Goal: Task Accomplishment & Management: Use online tool/utility

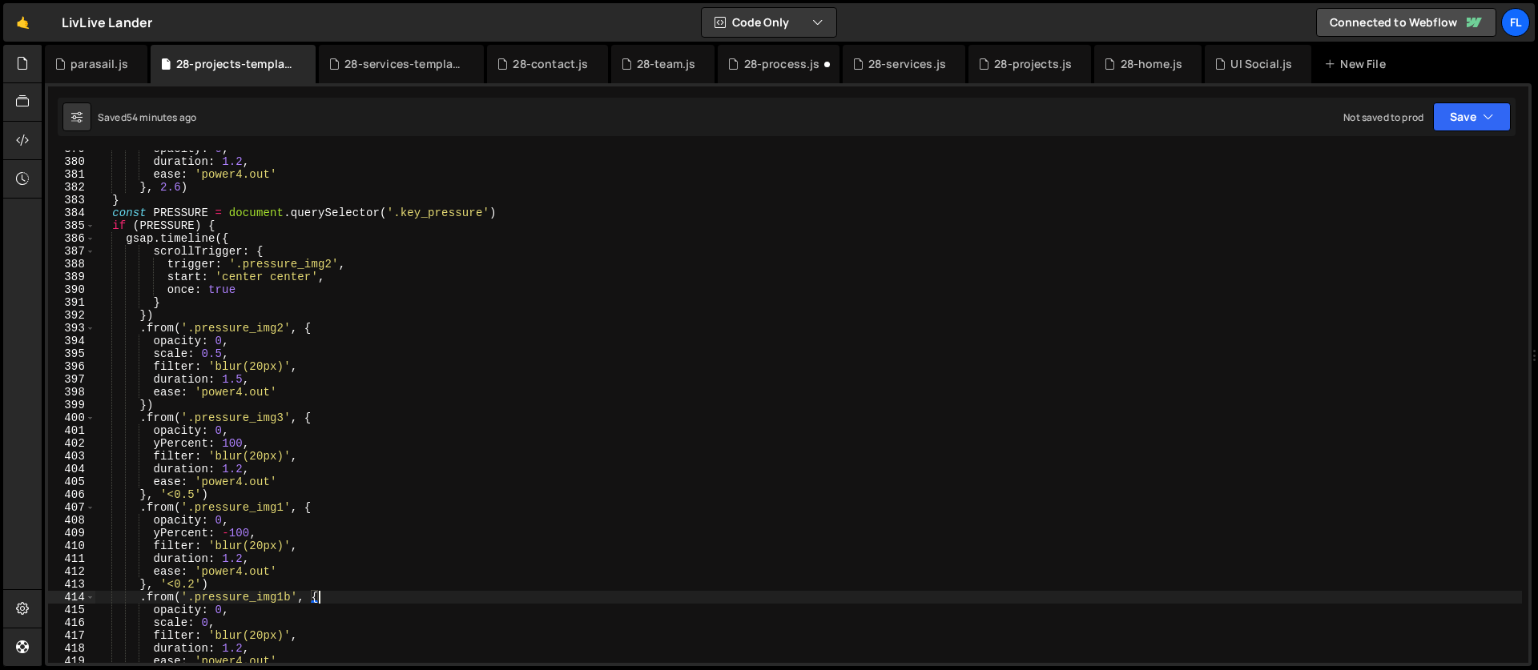
scroll to position [4763, 0]
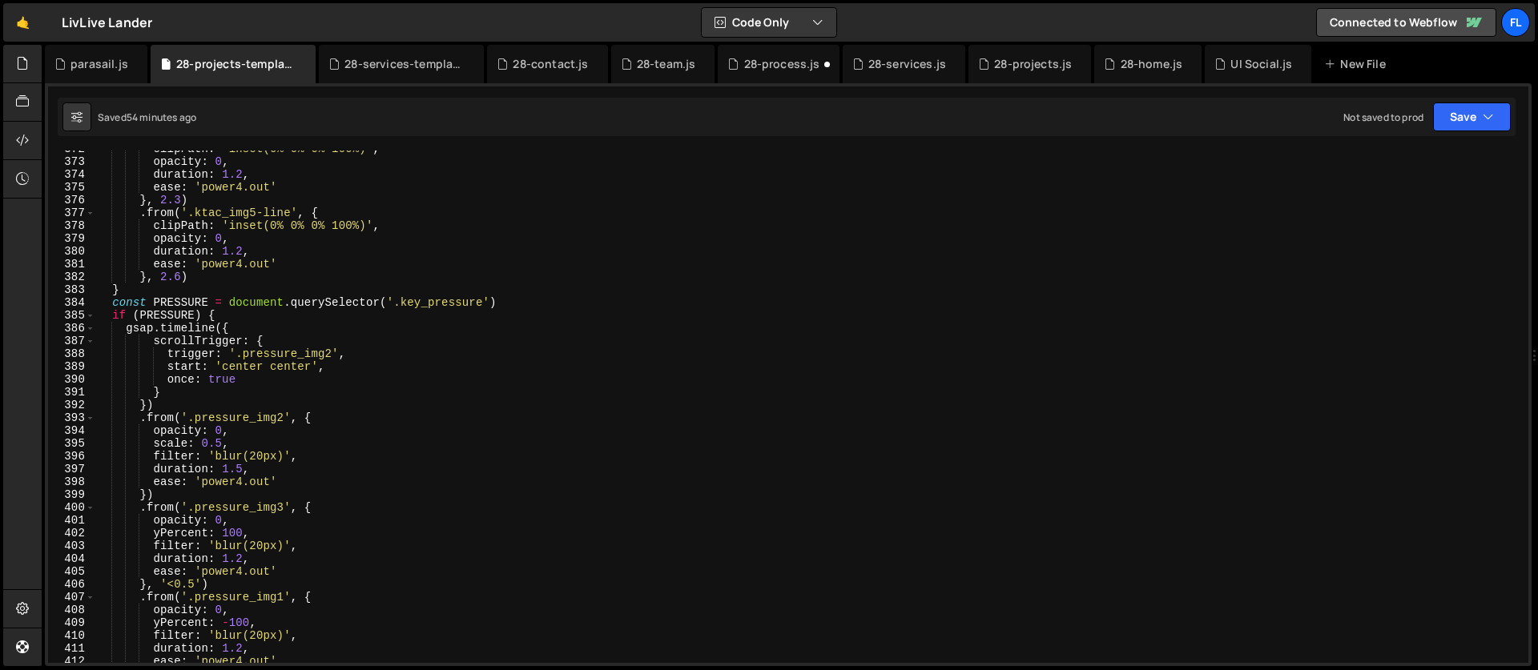
click at [250, 368] on div "clipPath : 'inset(0% 0% 0% 100%)' , opacity : 0 , duration : 1.2 , ease : 'powe…" at bounding box center [808, 412] width 1427 height 538
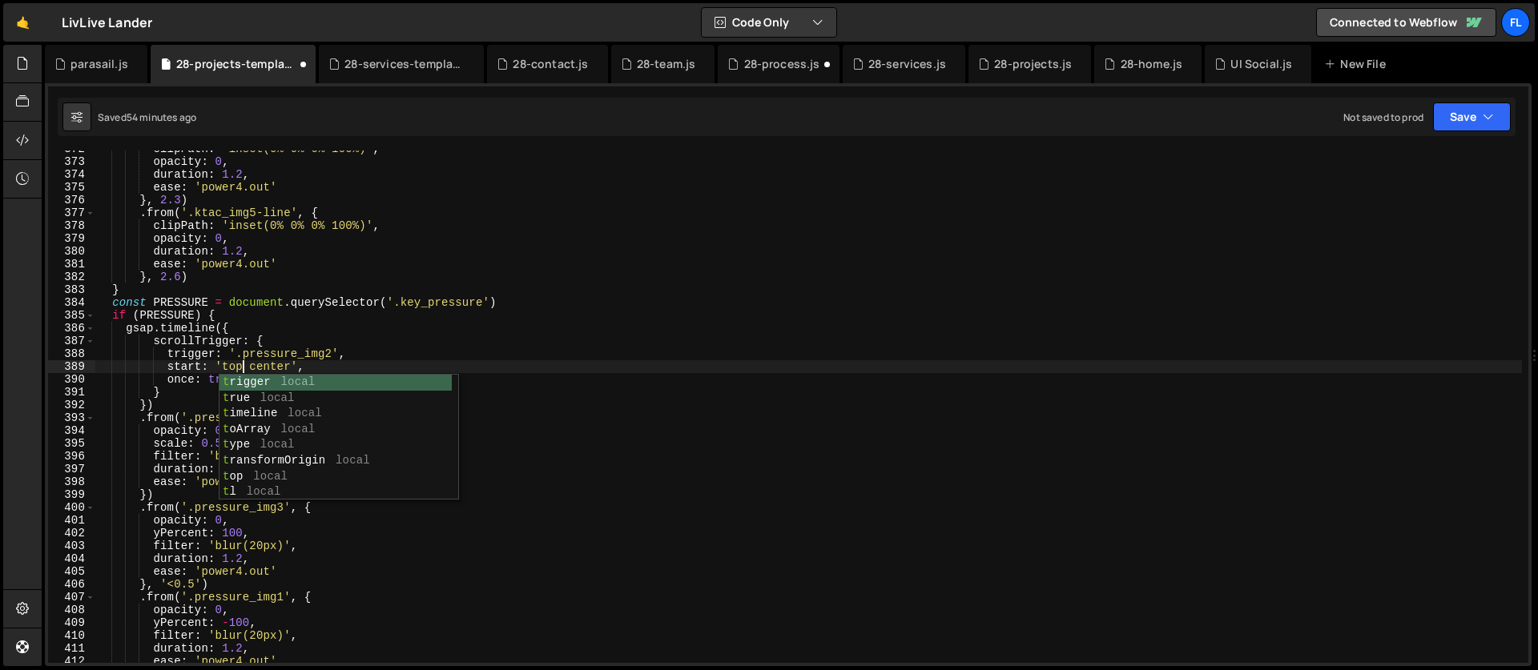
scroll to position [0, 10]
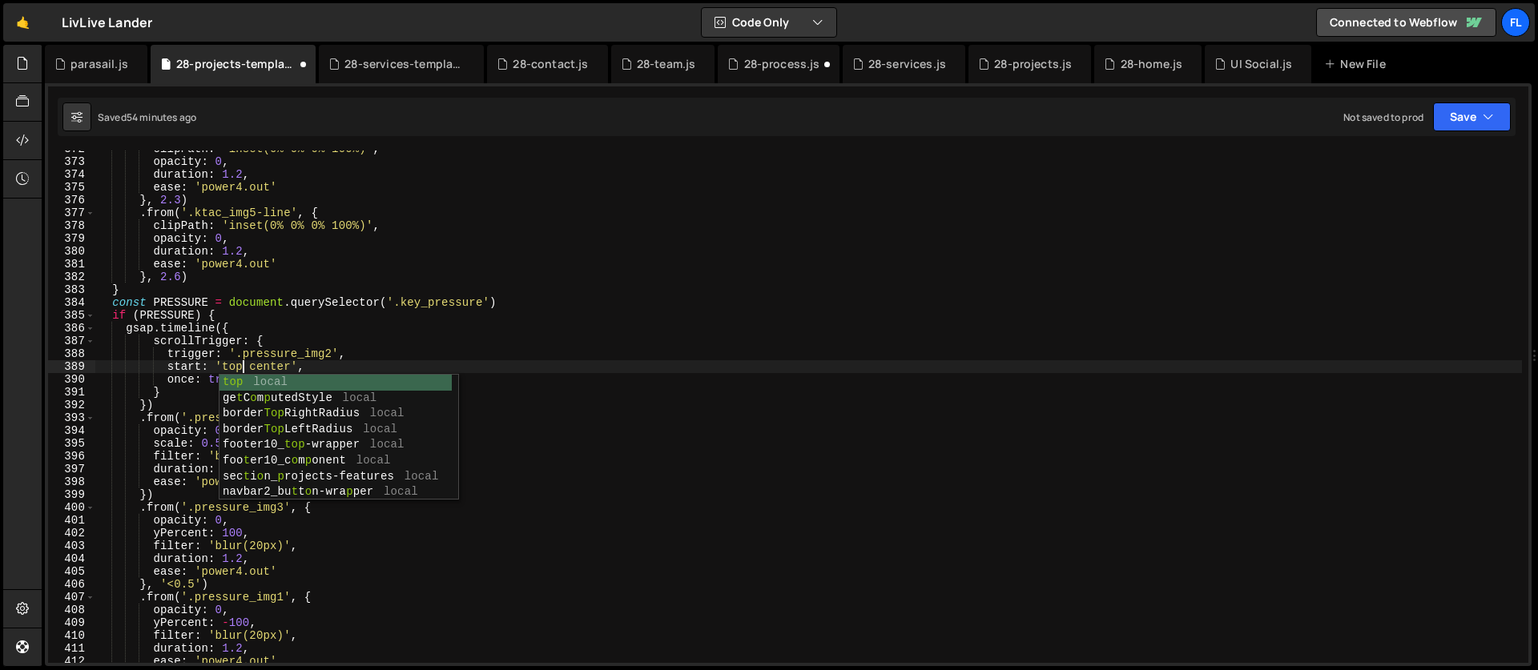
click at [275, 366] on div "clipPath : 'inset(0% 0% 0% 100%)' , opacity : 0 , duration : 1.2 , ease : 'powe…" at bounding box center [808, 412] width 1427 height 538
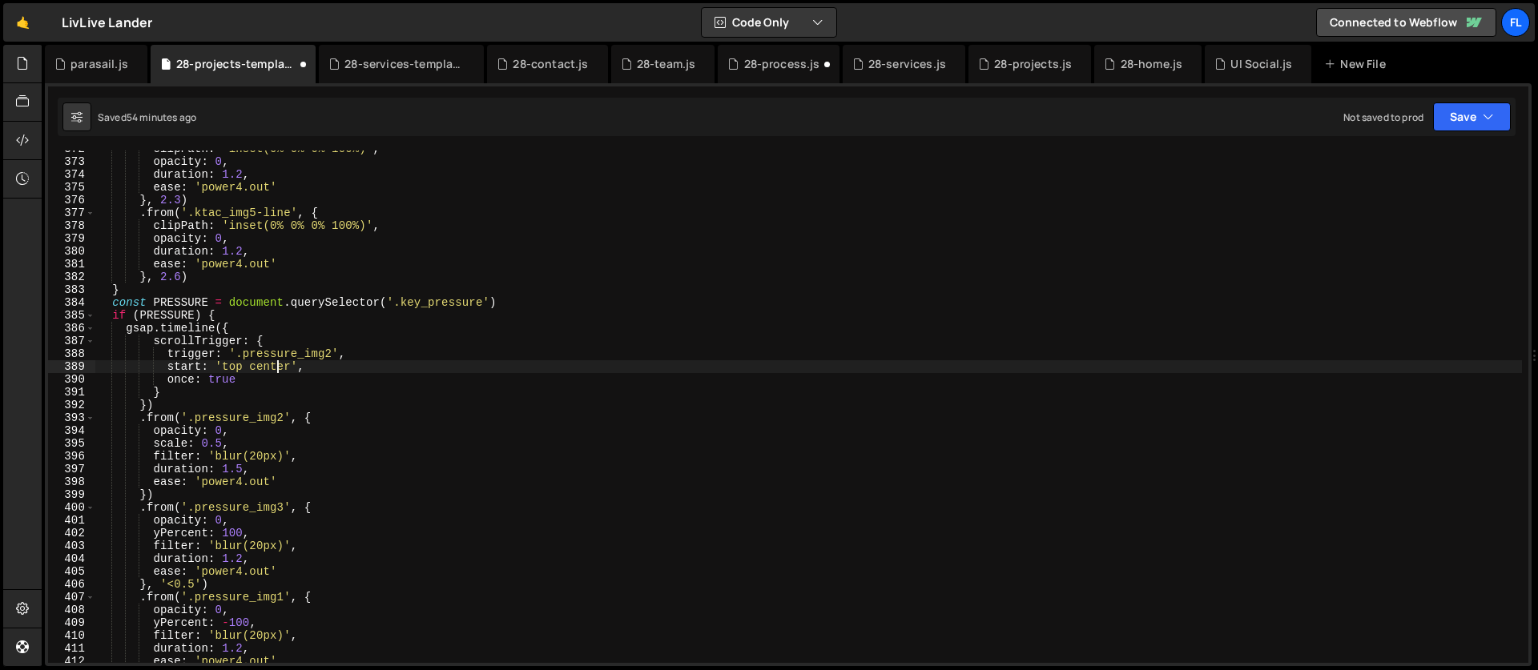
click at [275, 366] on div "clipPath : 'inset(0% 0% 0% 100%)' , opacity : 0 , duration : 1.2 , ease : 'powe…" at bounding box center [808, 412] width 1427 height 538
type textarea "start: 'top 70%',"
click at [294, 370] on div "clipPath : 'inset(0% 0% 0% 100%)' , opacity : 0 , duration : 1.2 , ease : 'powe…" at bounding box center [808, 412] width 1427 height 538
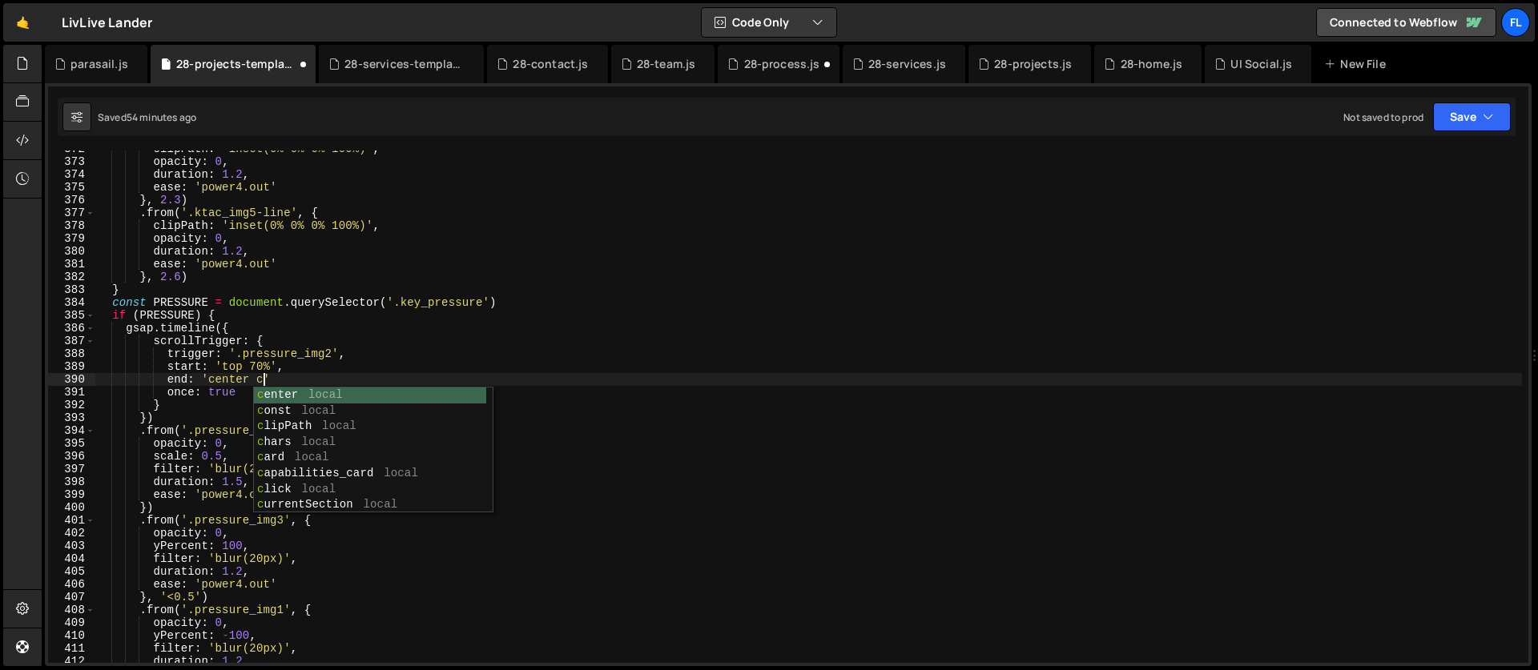
scroll to position [0, 11]
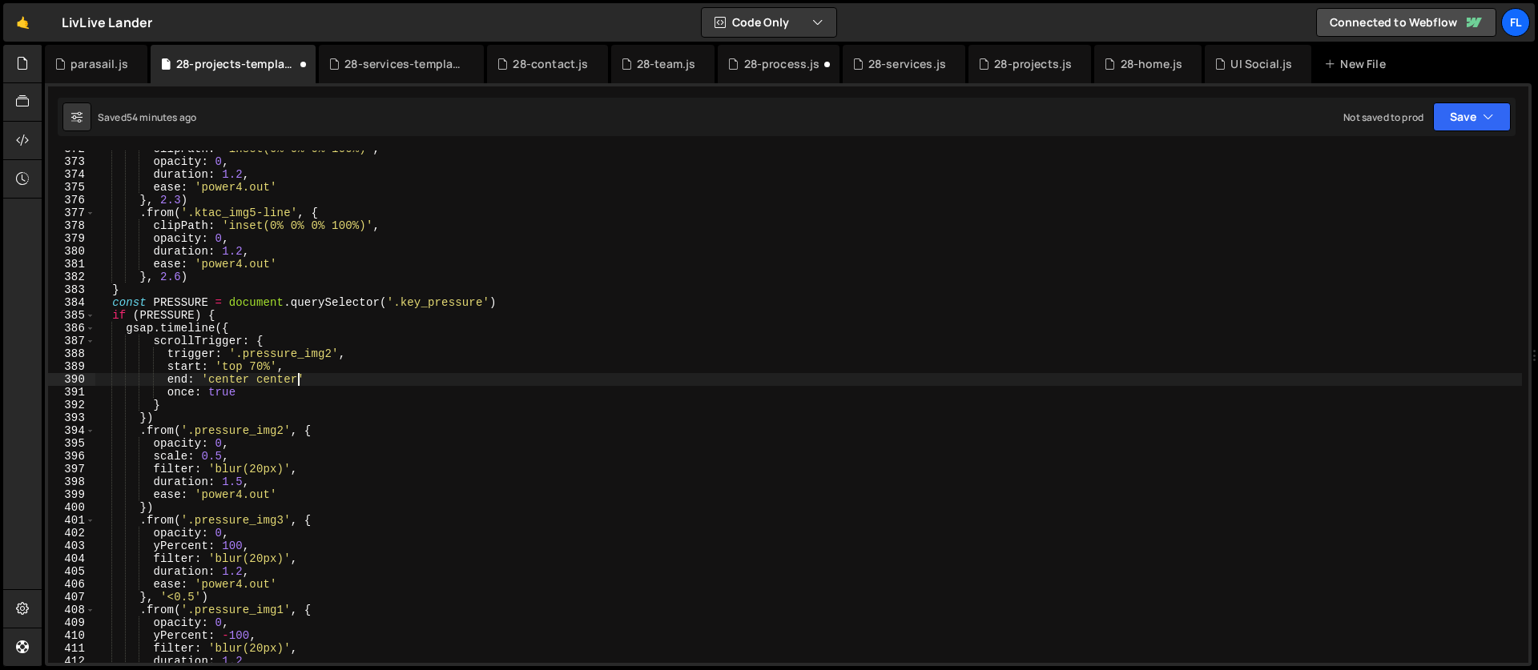
click at [321, 384] on div "clipPath : 'inset(0% 0% 0% 100%)' , opacity : 0 , duration : 1.2 , ease : 'powe…" at bounding box center [808, 412] width 1427 height 538
click at [178, 389] on div "clipPath : 'inset(0% 0% 0% 100%)' , opacity : 0 , duration : 1.2 , ease : 'powe…" at bounding box center [808, 412] width 1427 height 538
click at [177, 375] on div "clipPath : 'inset(0% 0% 0% 100%)' , opacity : 0 , duration : 1.2 , ease : 'powe…" at bounding box center [808, 412] width 1427 height 538
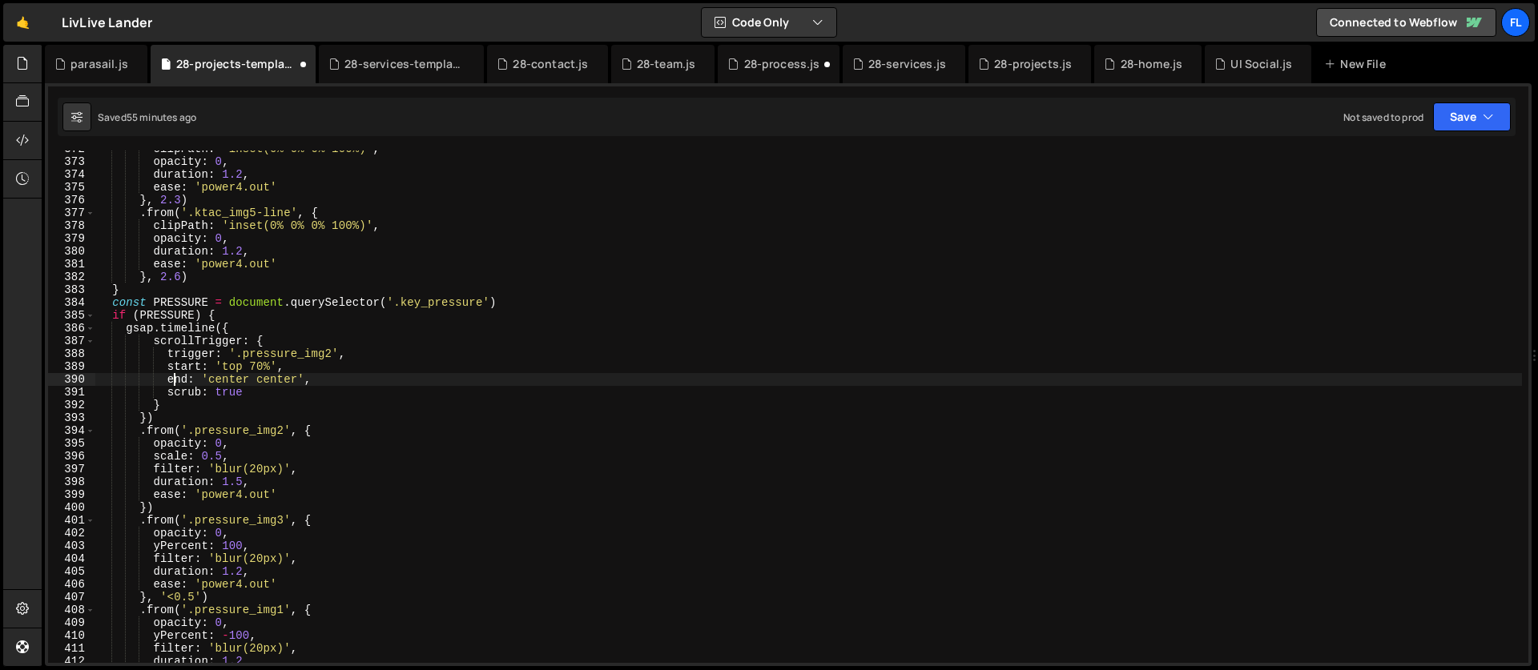
click at [239, 394] on div "clipPath : 'inset(0% 0% 0% 100%)' , opacity : 0 , duration : 1.2 , ease : 'powe…" at bounding box center [808, 412] width 1427 height 538
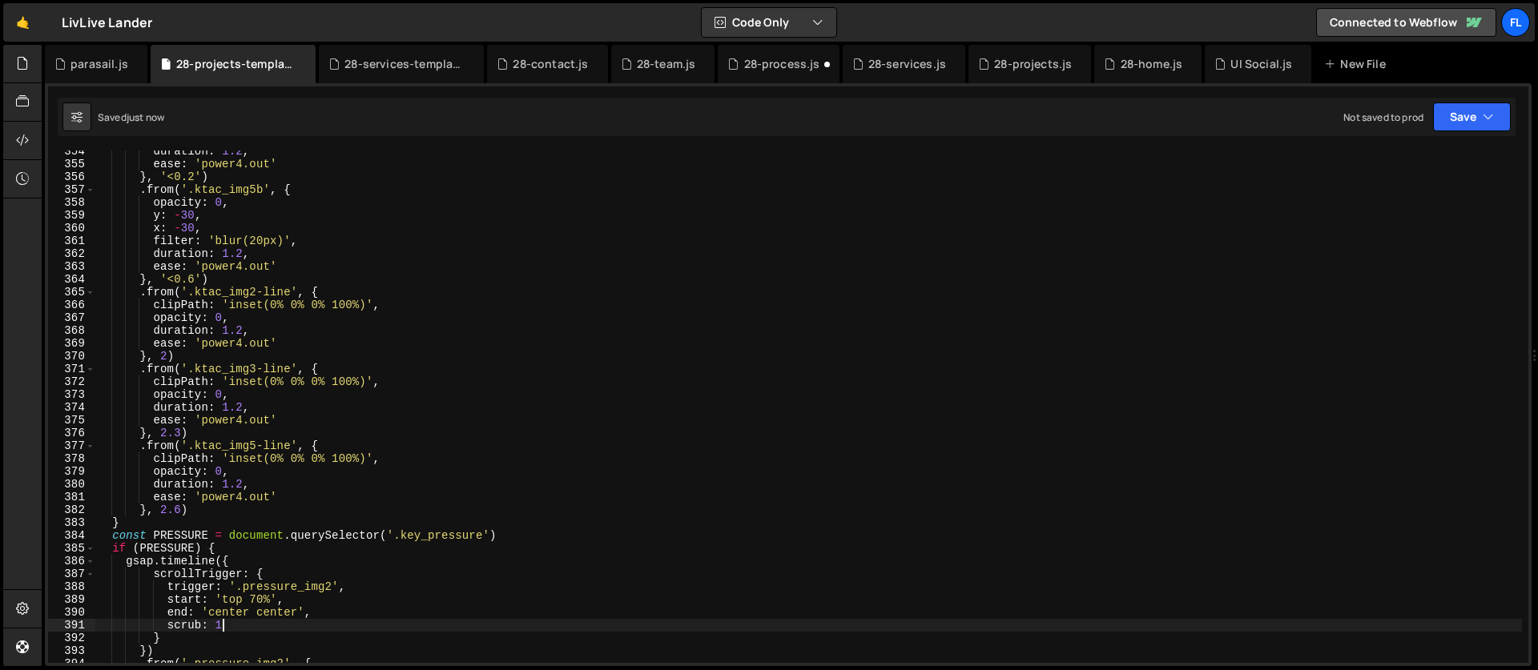
scroll to position [4544, 0]
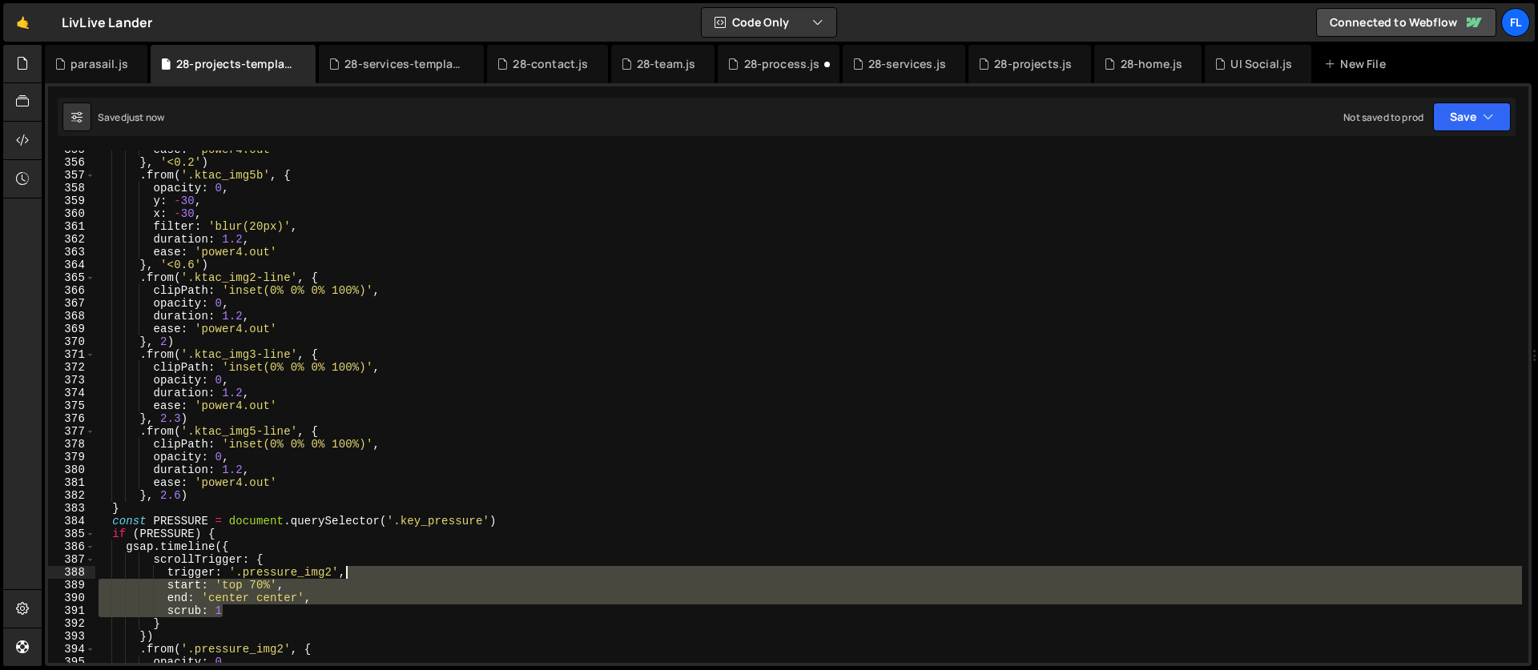
drag, startPoint x: 233, startPoint y: 613, endPoint x: 384, endPoint y: 567, distance: 158.1
click at [384, 567] on div "ease : 'power4.out' } , '<0.2' ) . from ( '.ktac_img5b' , { opacity : 0 , y : -…" at bounding box center [808, 412] width 1427 height 538
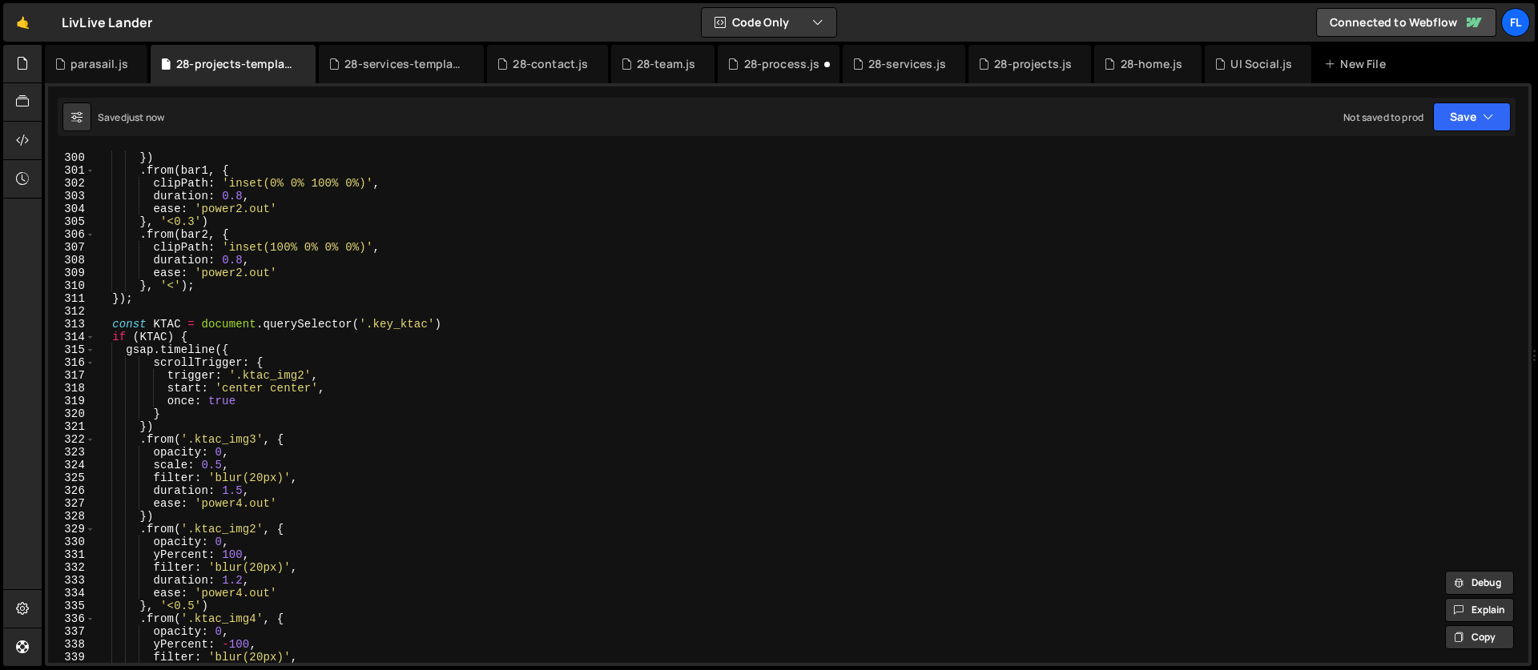
scroll to position [3758, 0]
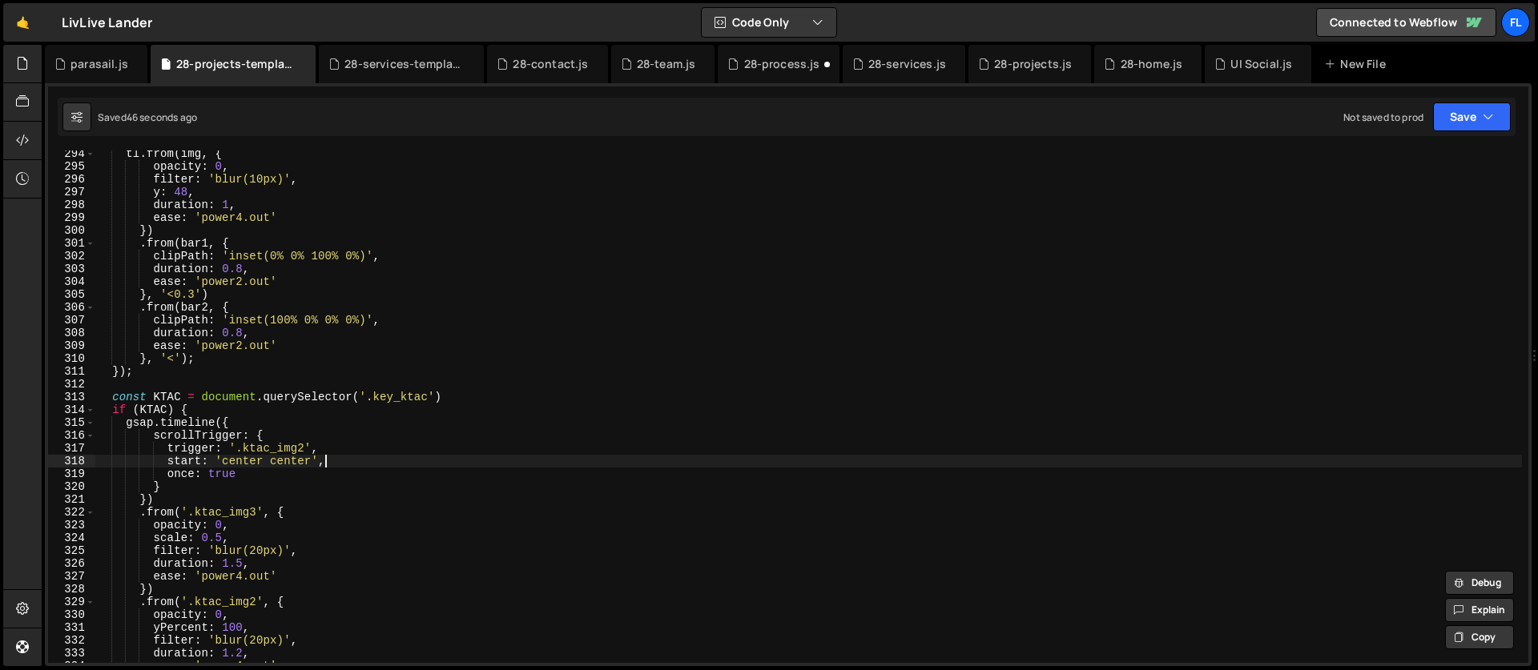
click at [336, 457] on div "tl . from ( img , { opacity : 0 , filter : 'blur(10px)' , y : 48 , duration : 1…" at bounding box center [808, 416] width 1427 height 538
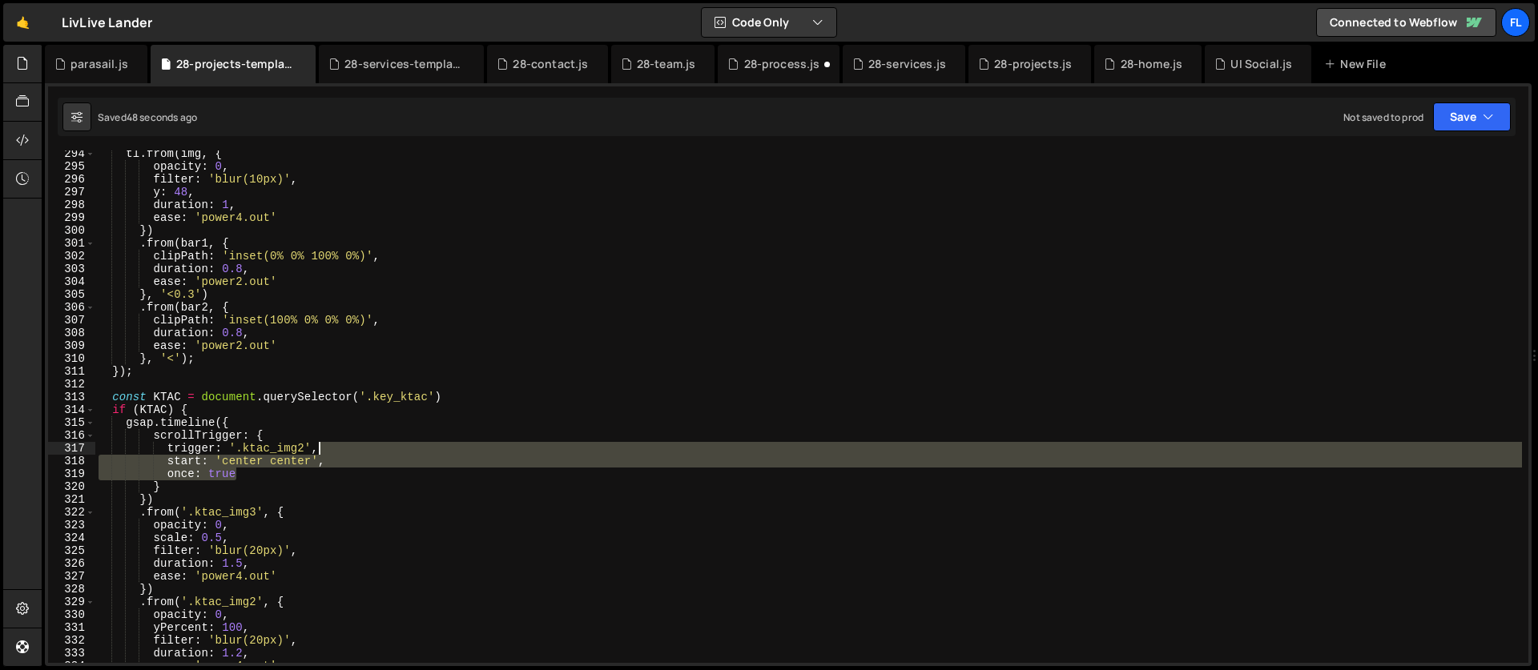
drag, startPoint x: 256, startPoint y: 472, endPoint x: 351, endPoint y: 451, distance: 97.6
click at [351, 451] on div "tl . from ( img , { opacity : 0 , filter : 'blur(10px)' , y : 48 , duration : 1…" at bounding box center [808, 416] width 1427 height 538
paste textarea "scrub: 1"
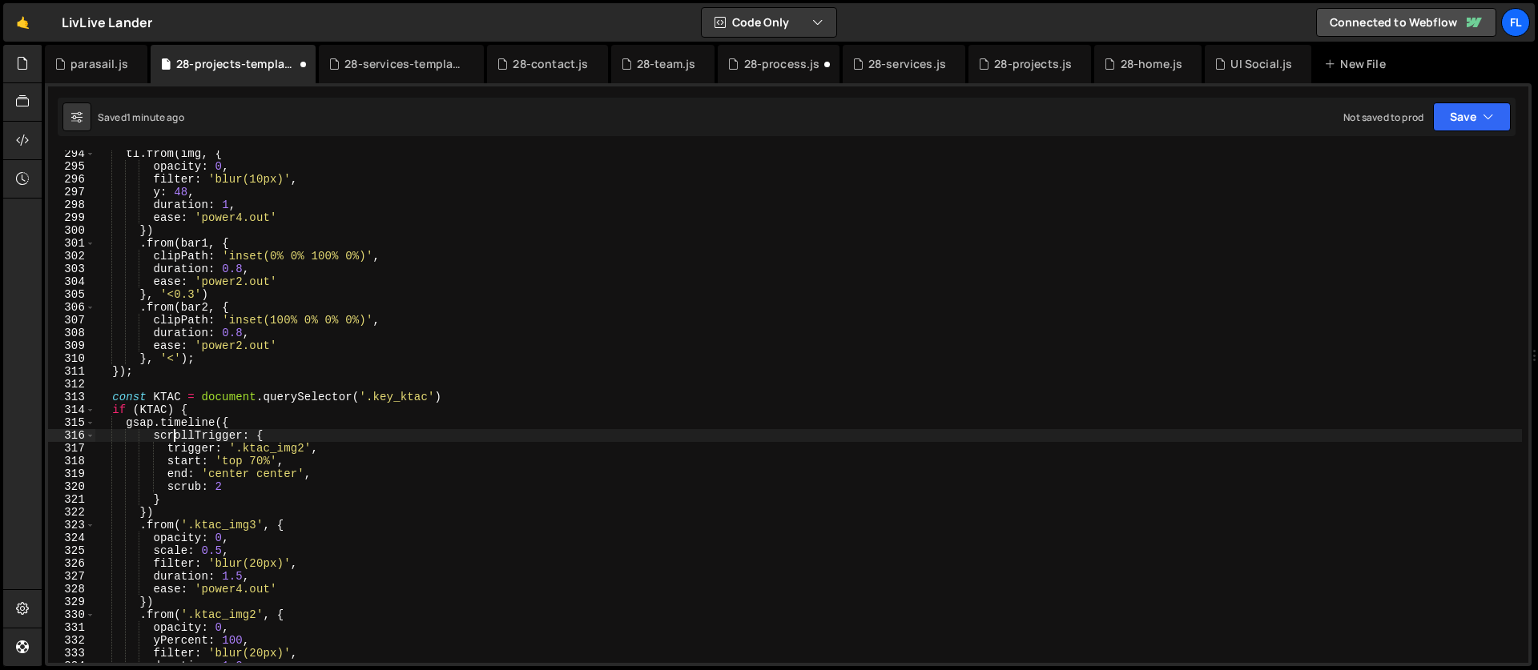
click at [176, 440] on div "tl . from ( img , { opacity : 0 , filter : 'blur(10px)' , y : 48 , duration : 1…" at bounding box center [808, 416] width 1427 height 538
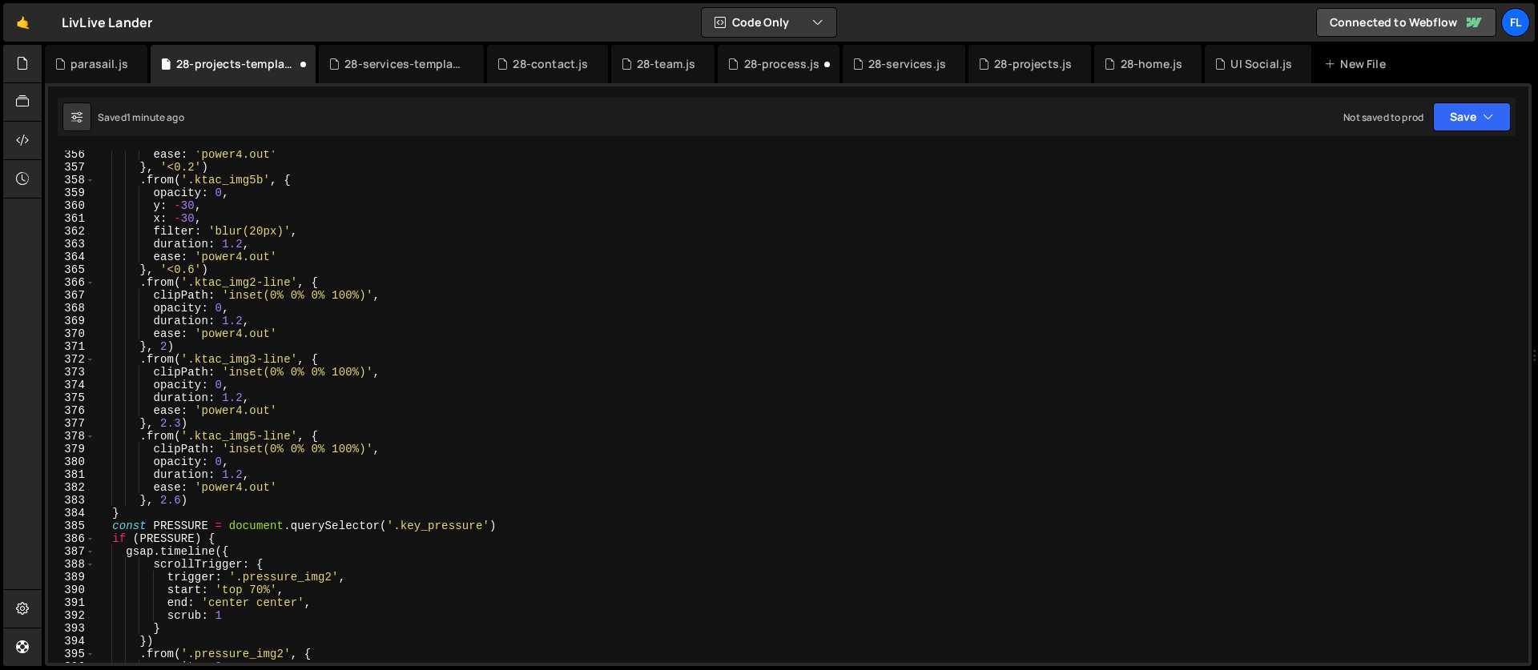
scroll to position [4569, 0]
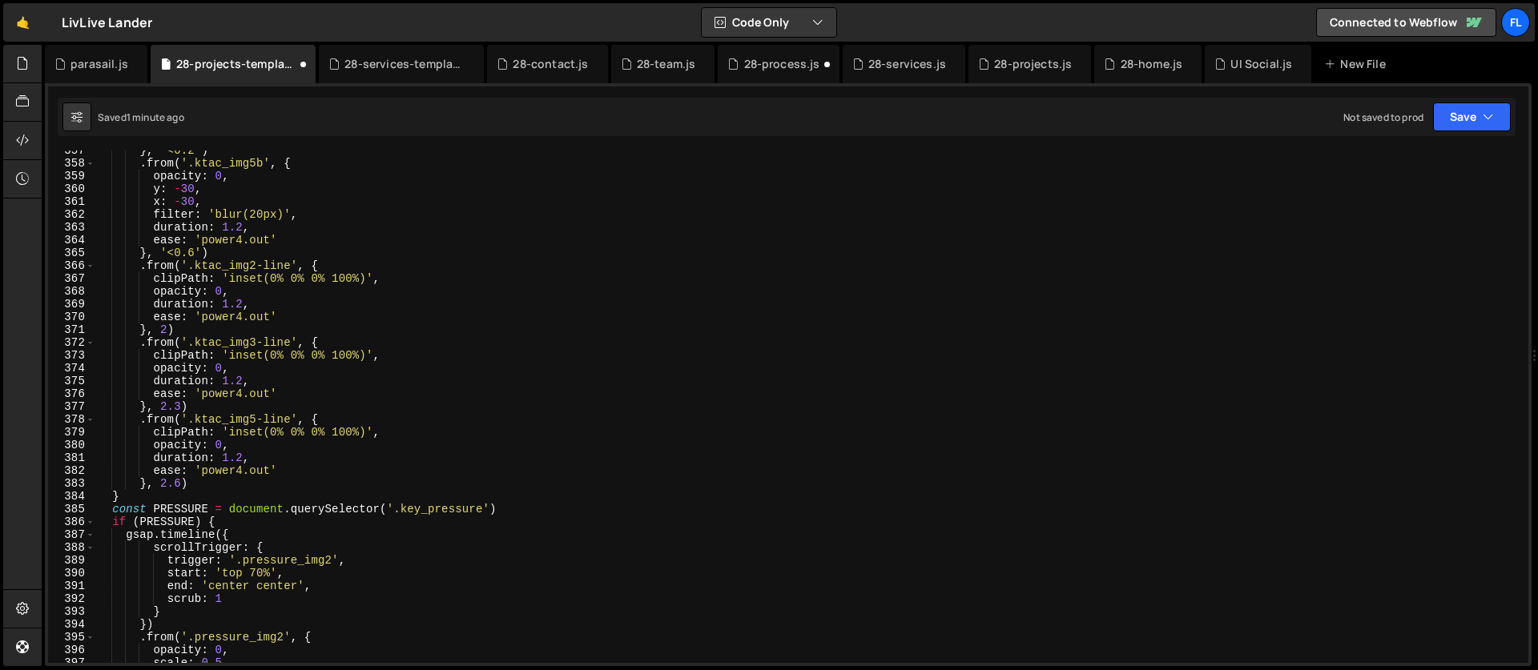
click at [229, 600] on div "} , '<0.2' ) . from ( '.ktac_img5b' , { opacity : 0 , y : - 30 , x : - 30 , fil…" at bounding box center [808, 413] width 1427 height 538
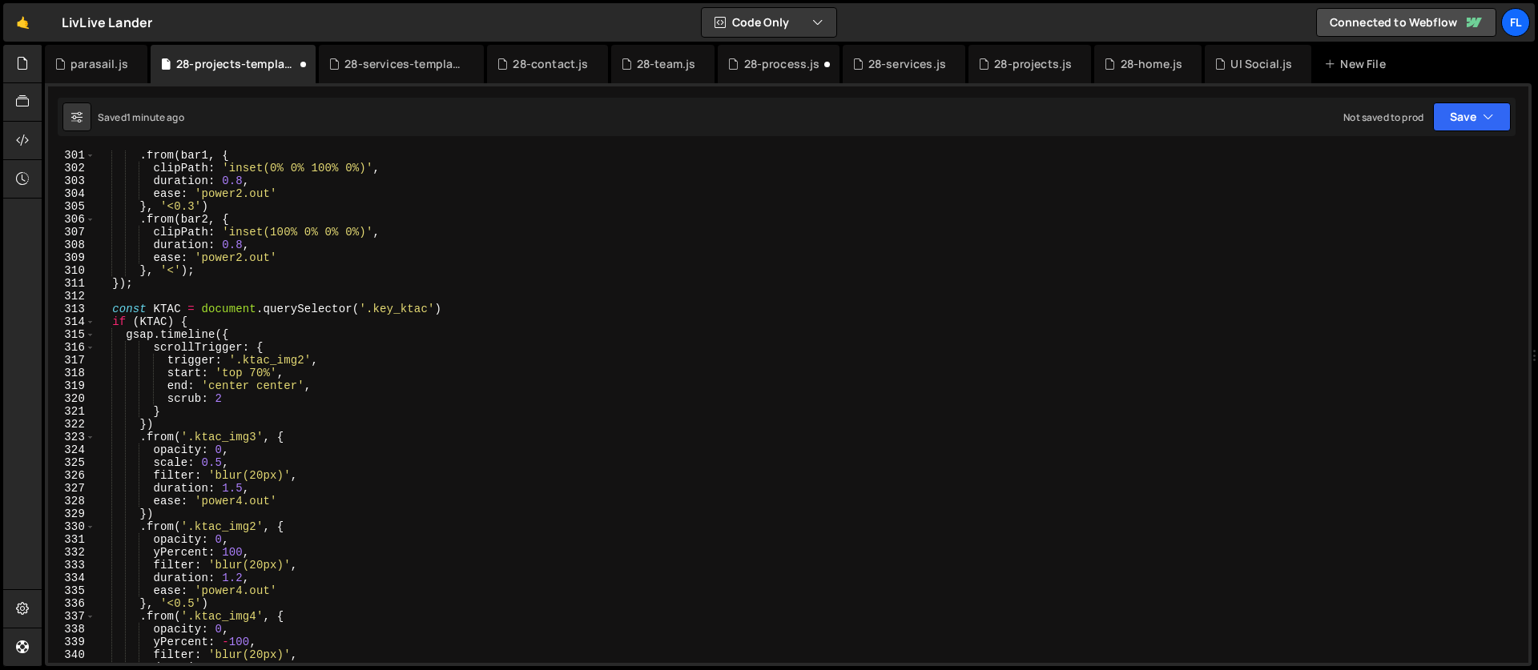
scroll to position [3831, 0]
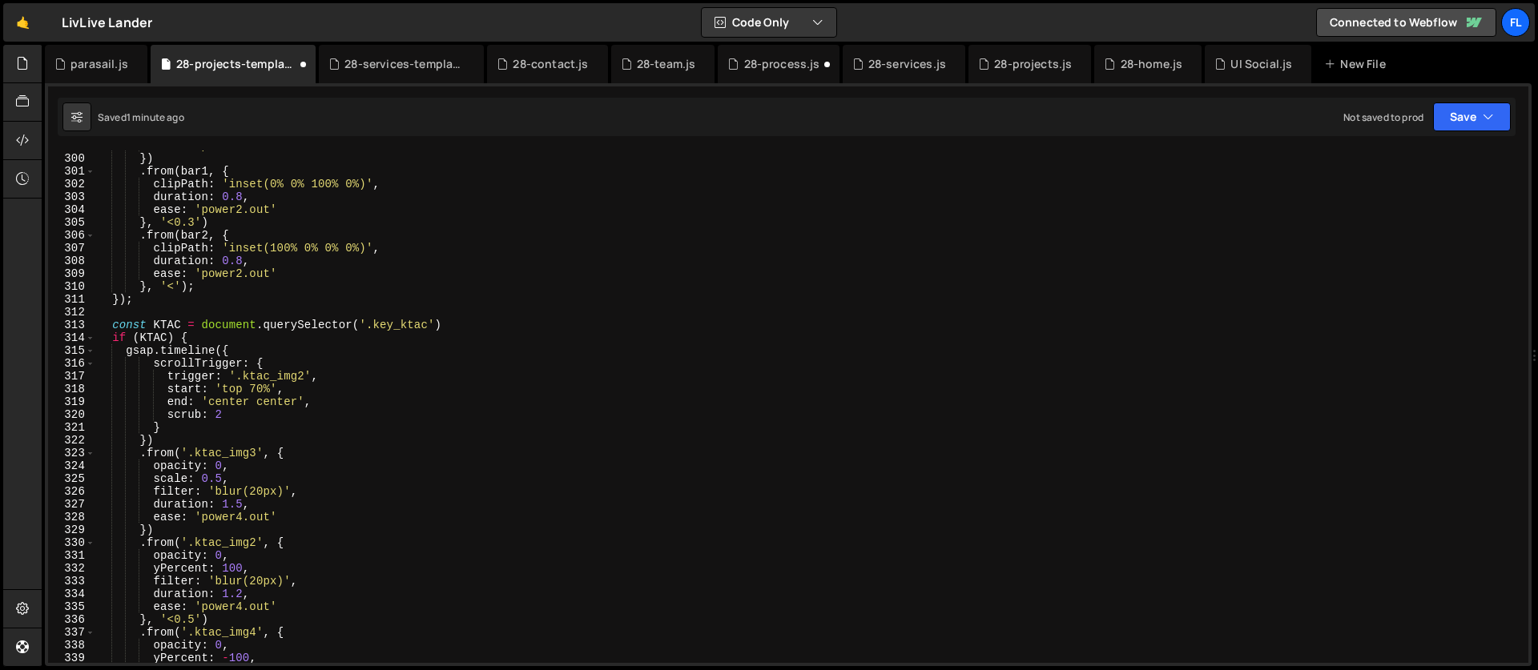
click at [233, 413] on div "ease : 'power4.out' }) . from ( bar1 , { clipPath : 'inset(0% 0% 100% 0%)' , du…" at bounding box center [808, 408] width 1427 height 538
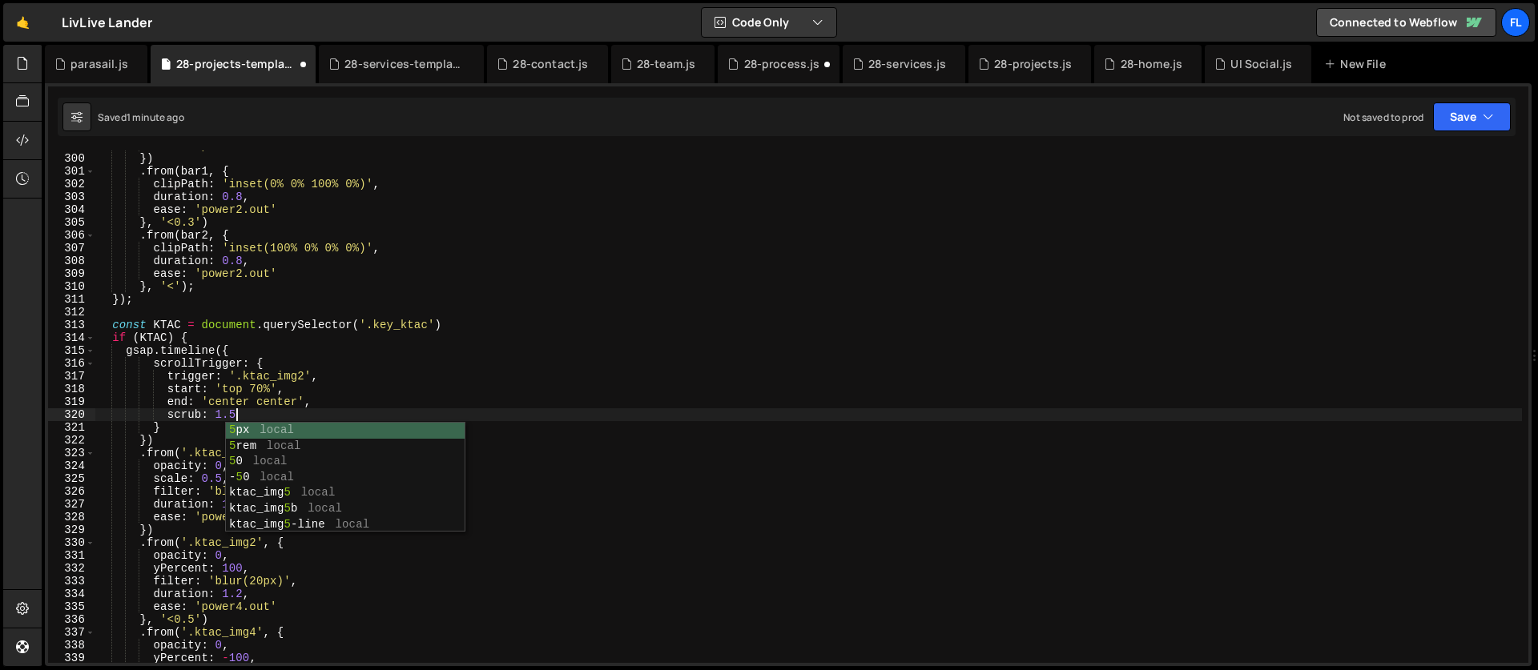
click at [202, 382] on div "ease : 'power4.out' }) . from ( bar1 , { clipPath : 'inset(0% 0% 100% 0%)' , du…" at bounding box center [808, 408] width 1427 height 538
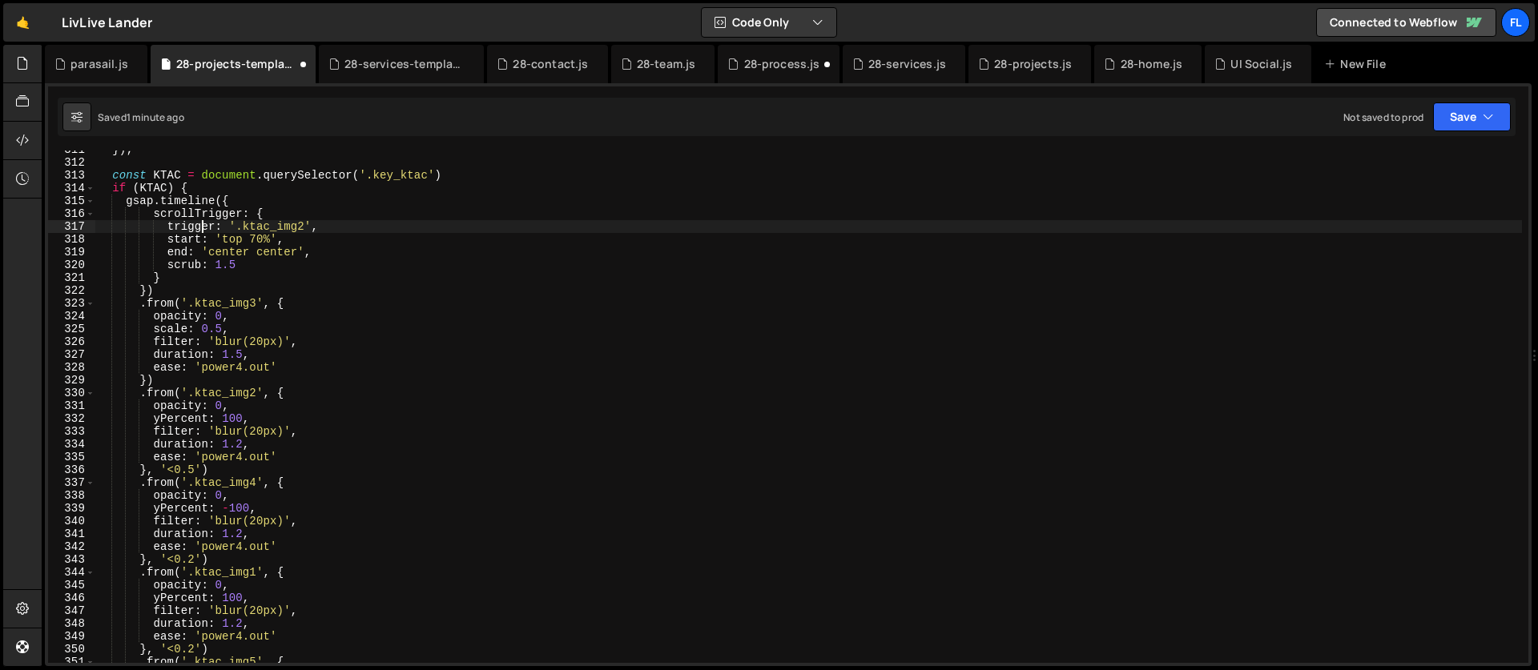
scroll to position [3978, 0]
click at [258, 268] on div "}) ; const KTAC = document . querySelector ( '.key_ktac' ) if ( KTAC ) { gsap .…" at bounding box center [808, 415] width 1427 height 538
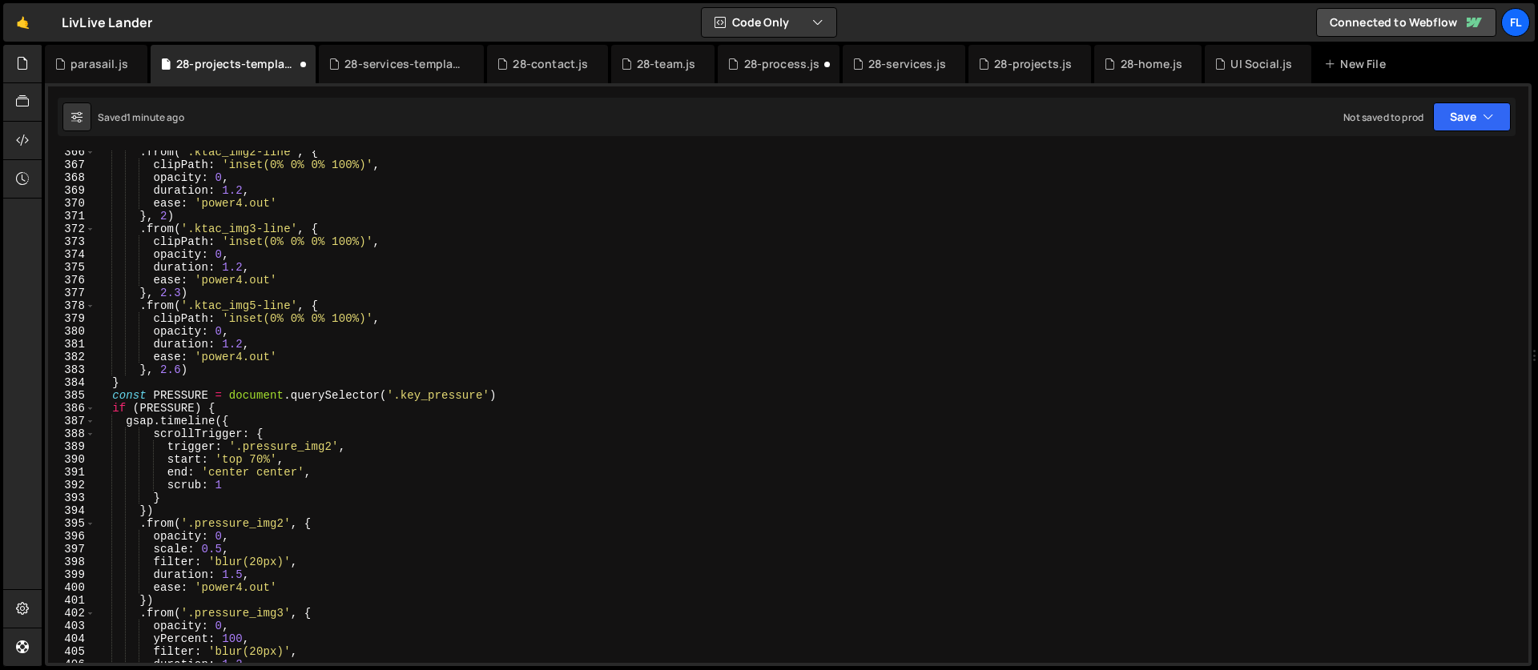
scroll to position [4688, 0]
click at [230, 478] on div ". from ( '.ktac_img2-line' , { clipPath : 'inset(0% 0% 0% 100%)' , opacity : 0 …" at bounding box center [808, 409] width 1427 height 538
click at [244, 478] on div ". from ( '.ktac_img2-line' , { clipPath : 'inset(0% 0% 0% 100%)' , opacity : 0 …" at bounding box center [808, 409] width 1427 height 538
click at [236, 481] on div ". from ( '.ktac_img2-line' , { clipPath : 'inset(0% 0% 0% 100%)' , opacity : 0 …" at bounding box center [808, 409] width 1427 height 538
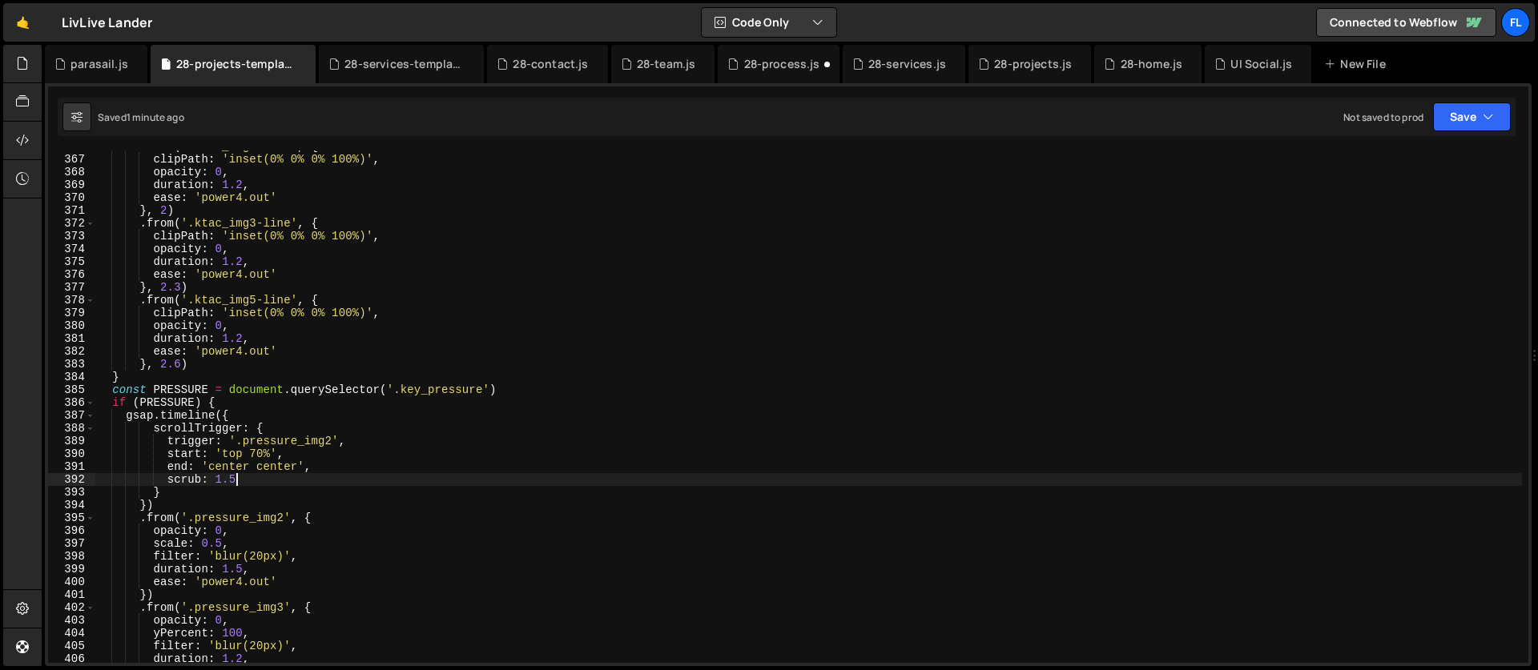
click at [257, 454] on div ". from ( '.ktac_img2-line' , { clipPath : 'inset(0% 0% 0% 100%)' , opacity : 0 …" at bounding box center [808, 409] width 1427 height 538
click at [276, 471] on div ". from ( '.ktac_img2-line' , { clipPath : 'inset(0% 0% 0% 100%)' , opacity : 0 …" at bounding box center [808, 409] width 1427 height 538
click at [267, 485] on div ". from ( '.ktac_img2-line' , { clipPath : 'inset(0% 0% 0% 100%)' , opacity : 0 …" at bounding box center [808, 409] width 1427 height 538
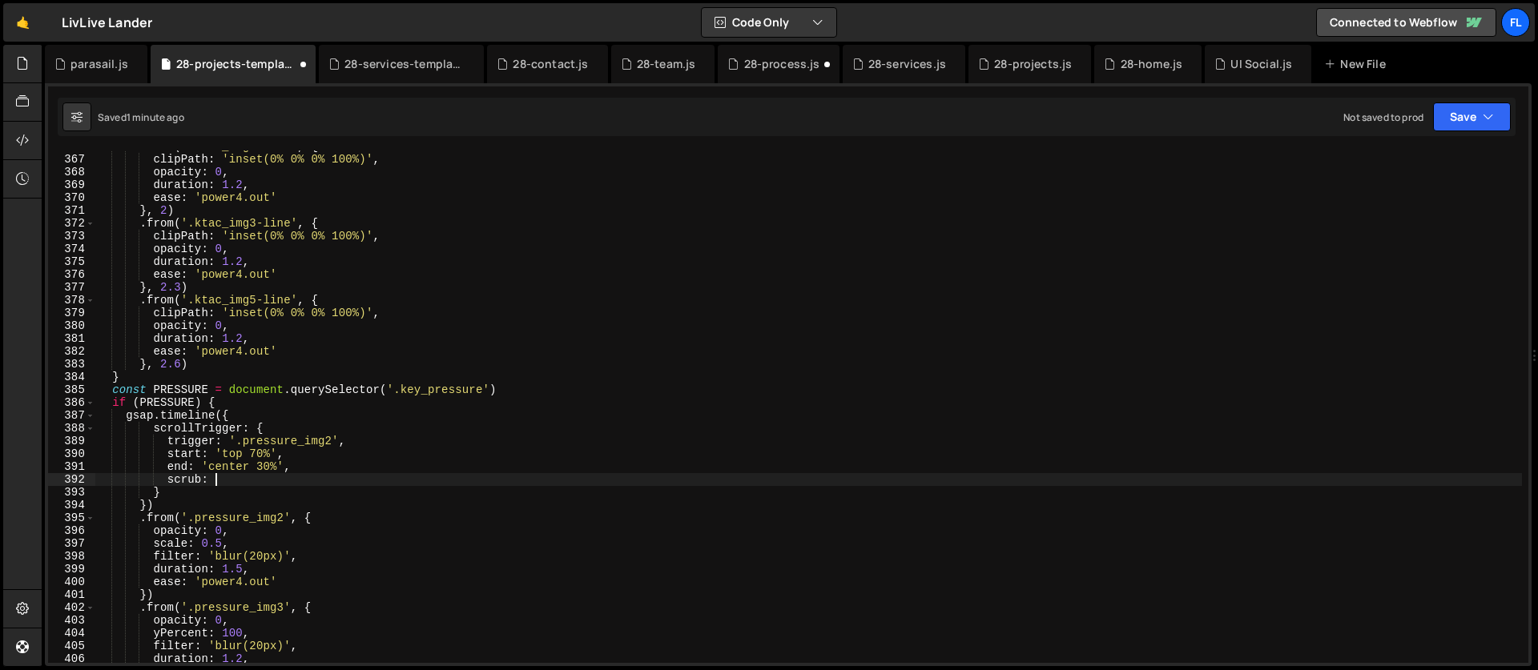
scroll to position [0, 7]
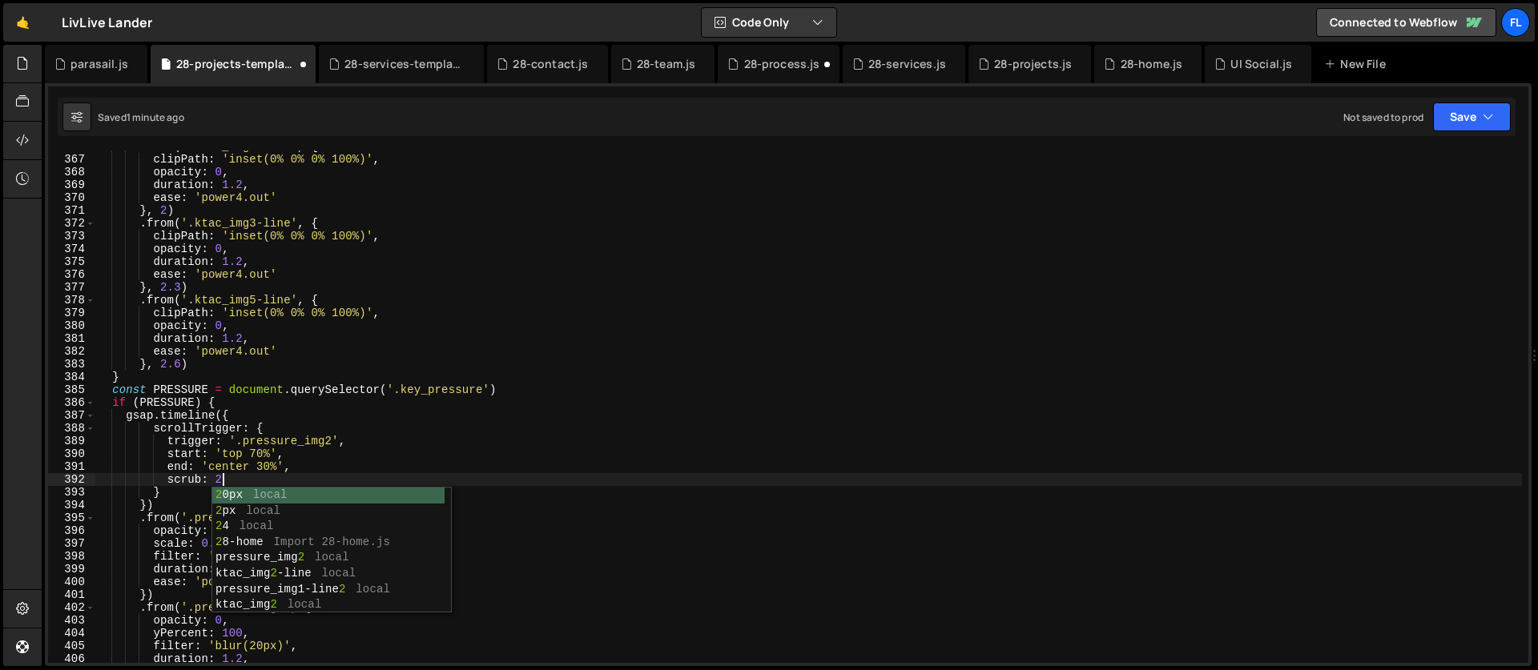
click at [238, 440] on div ". from ( '.ktac_img2-line' , { clipPath : 'inset(0% 0% 0% 100%)' , opacity : 0 …" at bounding box center [808, 409] width 1427 height 538
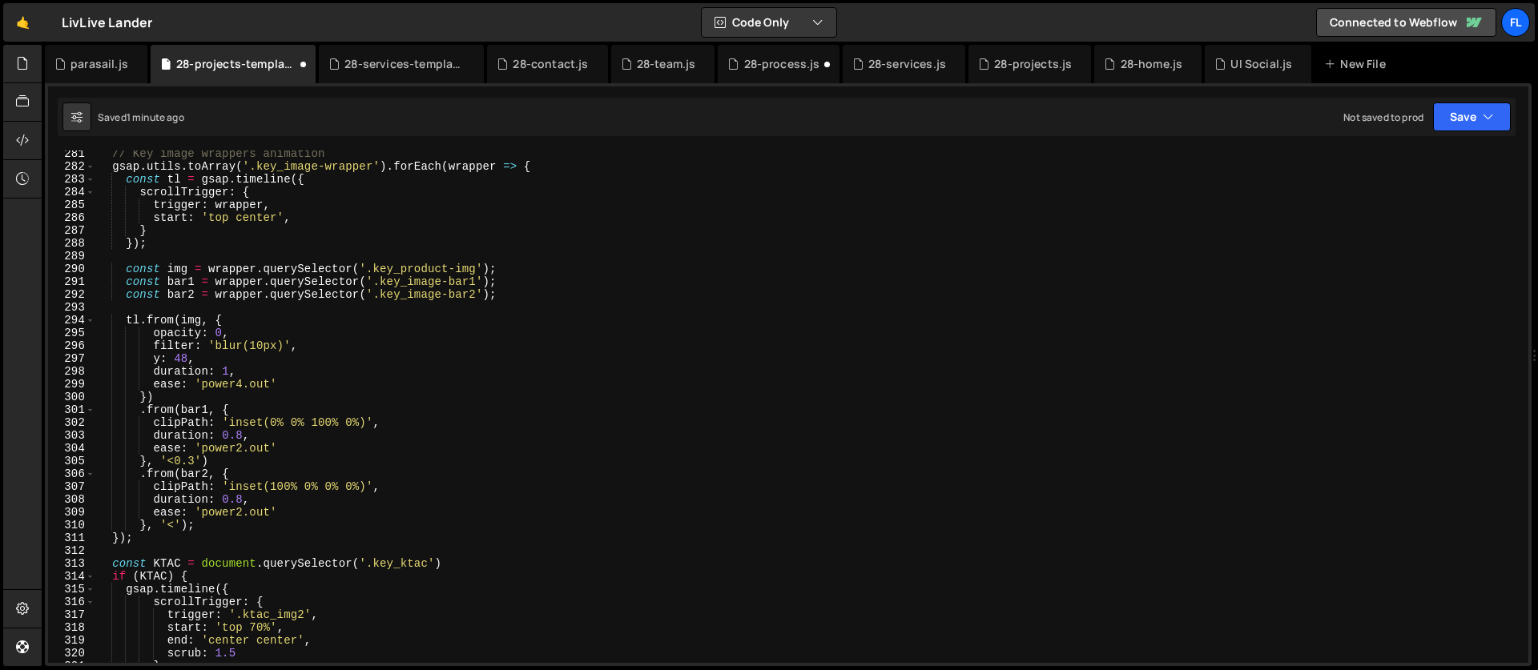
scroll to position [3770, 0]
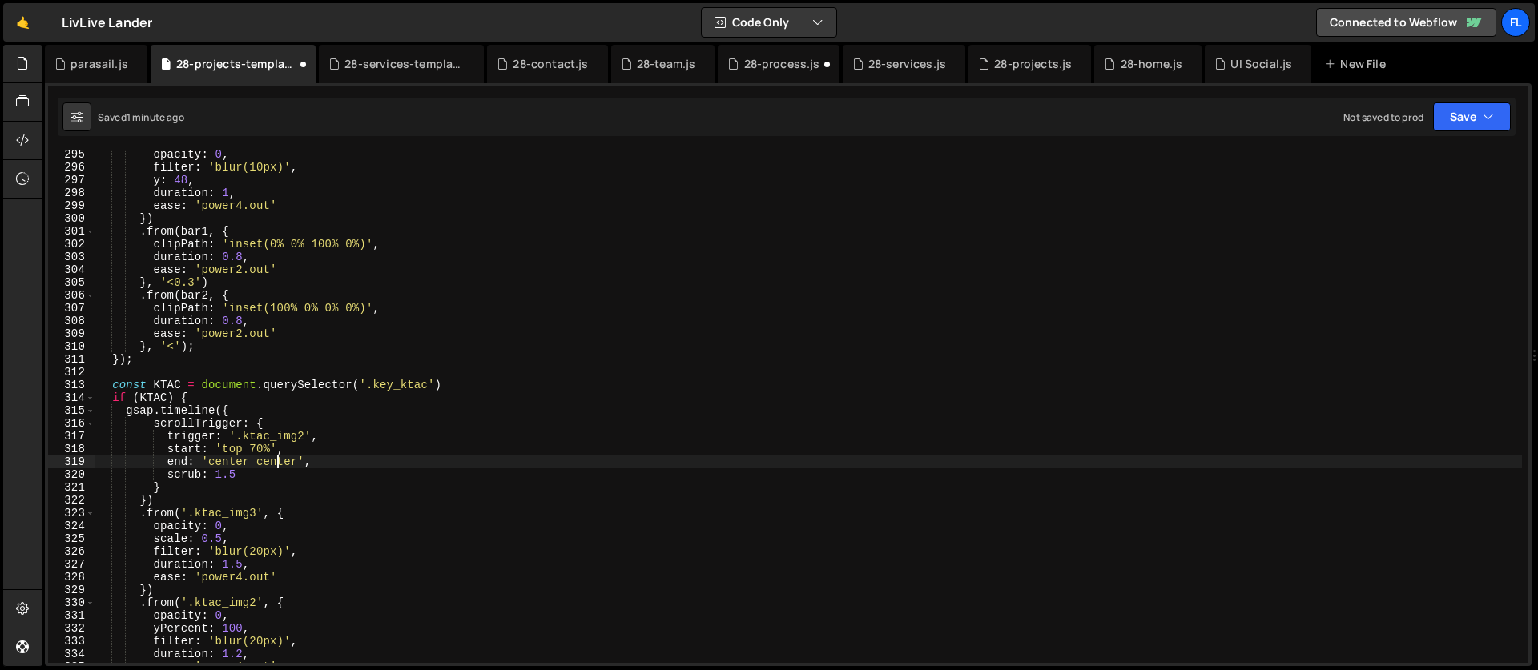
click at [279, 464] on div "opacity : 0 , filter : 'blur(10px)' , y : 48 , duration : 1 , ease : 'power4.ou…" at bounding box center [808, 417] width 1427 height 538
click at [248, 477] on div "opacity : 0 , filter : 'blur(10px)' , y : 48 , duration : 1 , ease : 'power4.ou…" at bounding box center [808, 417] width 1427 height 538
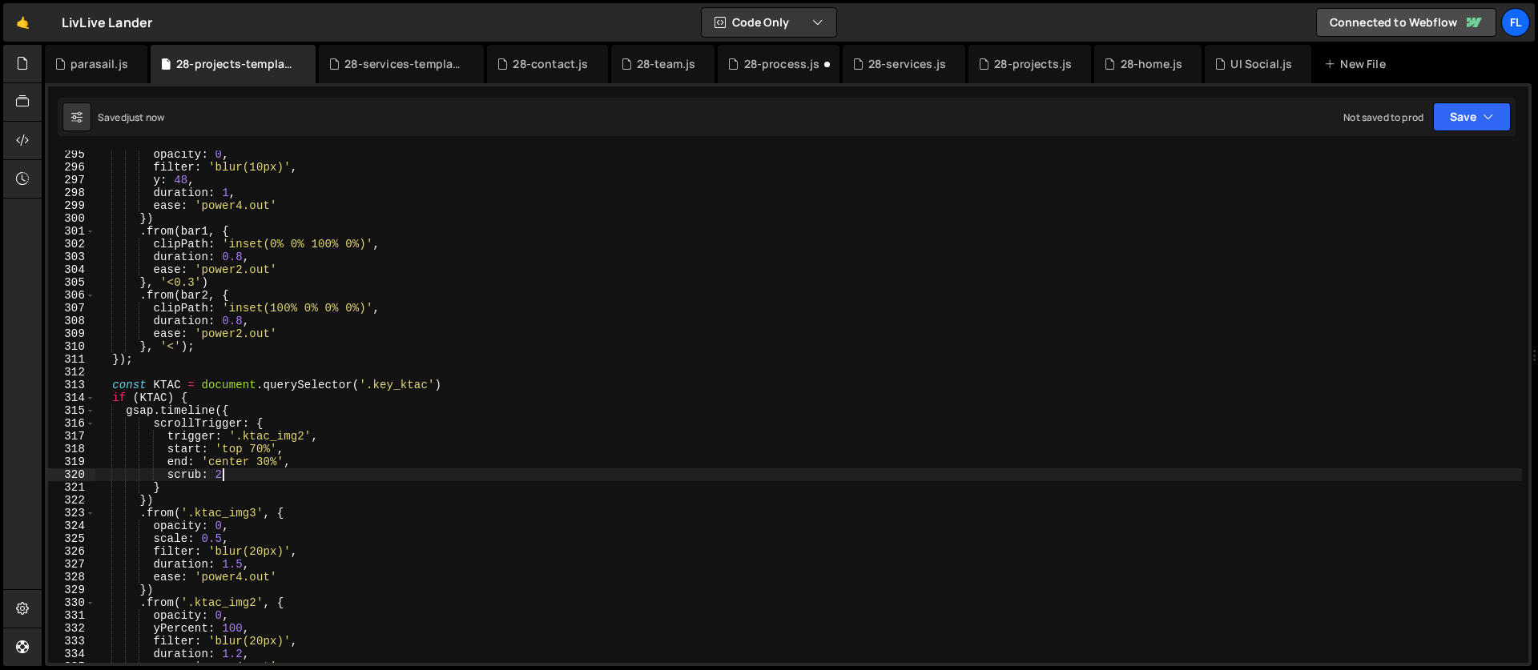
type textarea "scrub: 2"
click at [258, 367] on div "opacity : 0 , filter : 'blur(10px)' , y : 48 , duration : 1 , ease : 'power4.ou…" at bounding box center [808, 417] width 1427 height 538
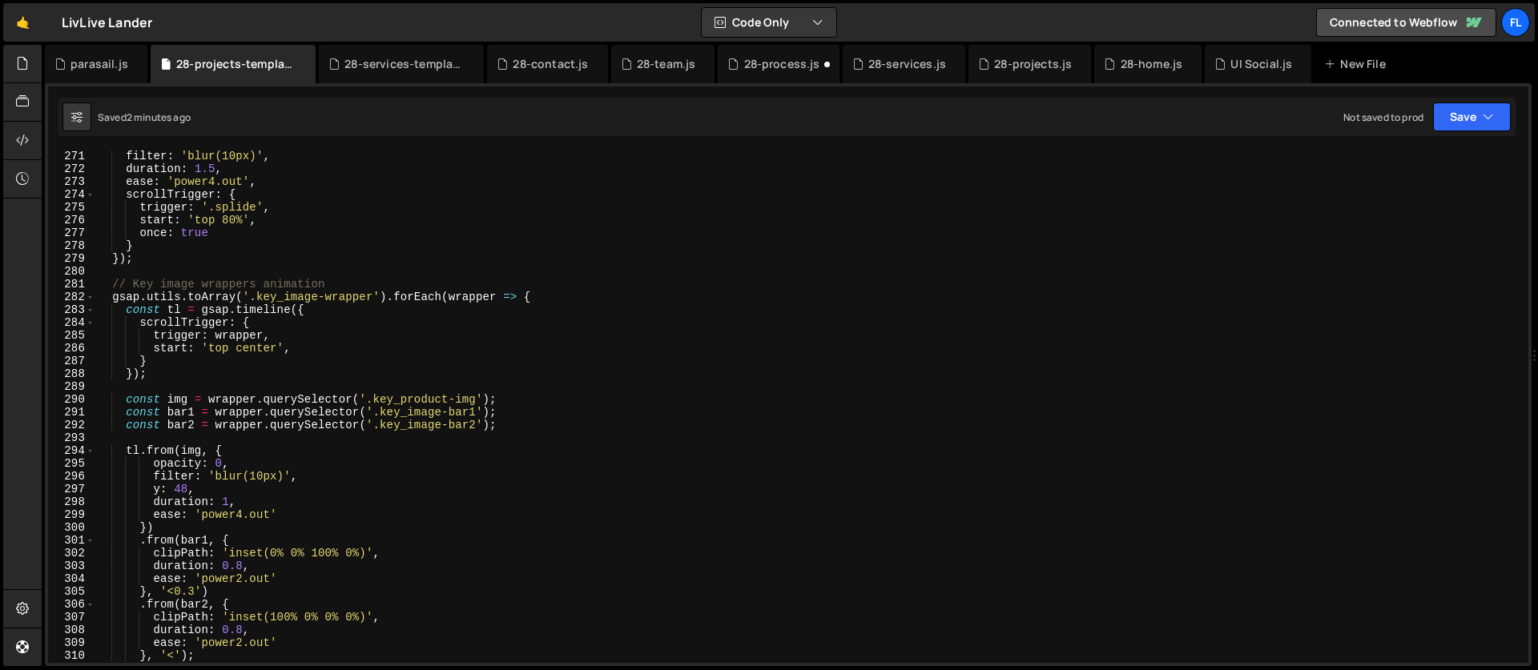
scroll to position [3531, 0]
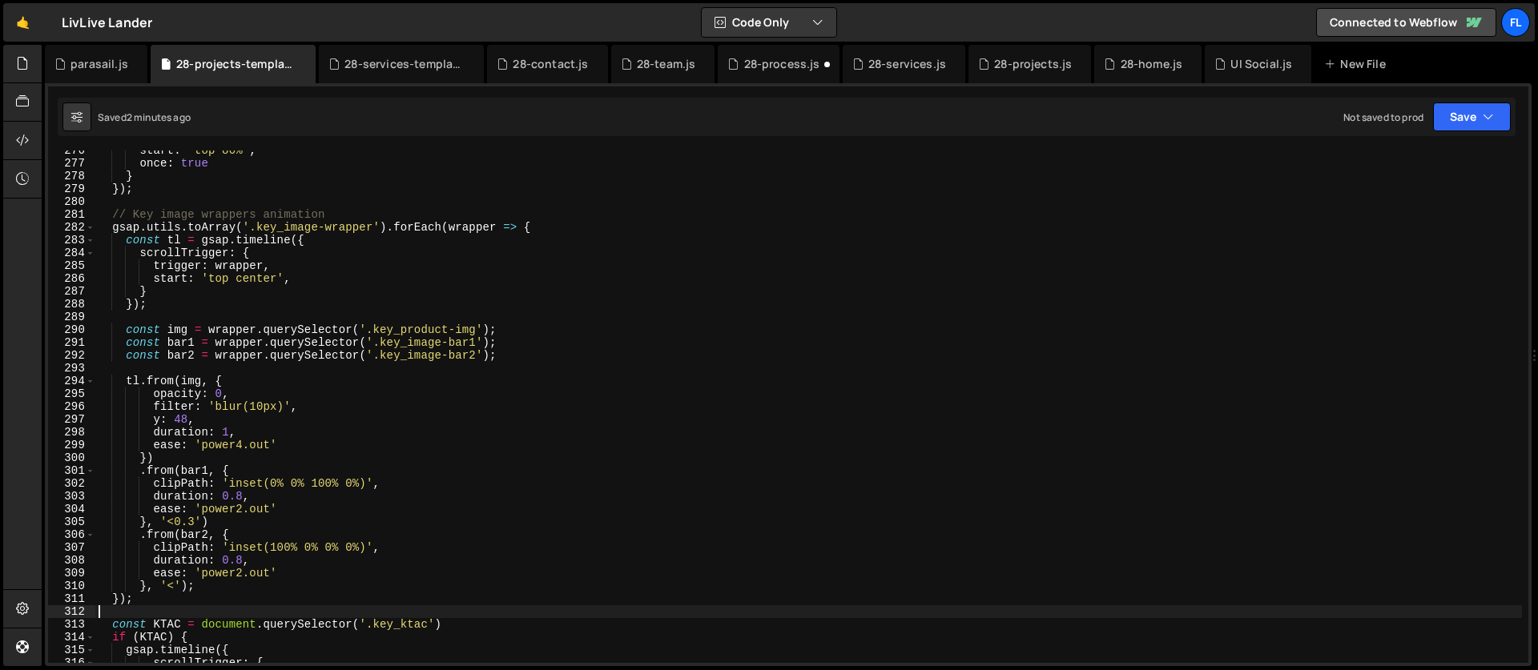
click at [323, 486] on div "start : 'top 80%' , once : true } }) ; // Key image wrappers animation gsap . u…" at bounding box center [808, 413] width 1427 height 538
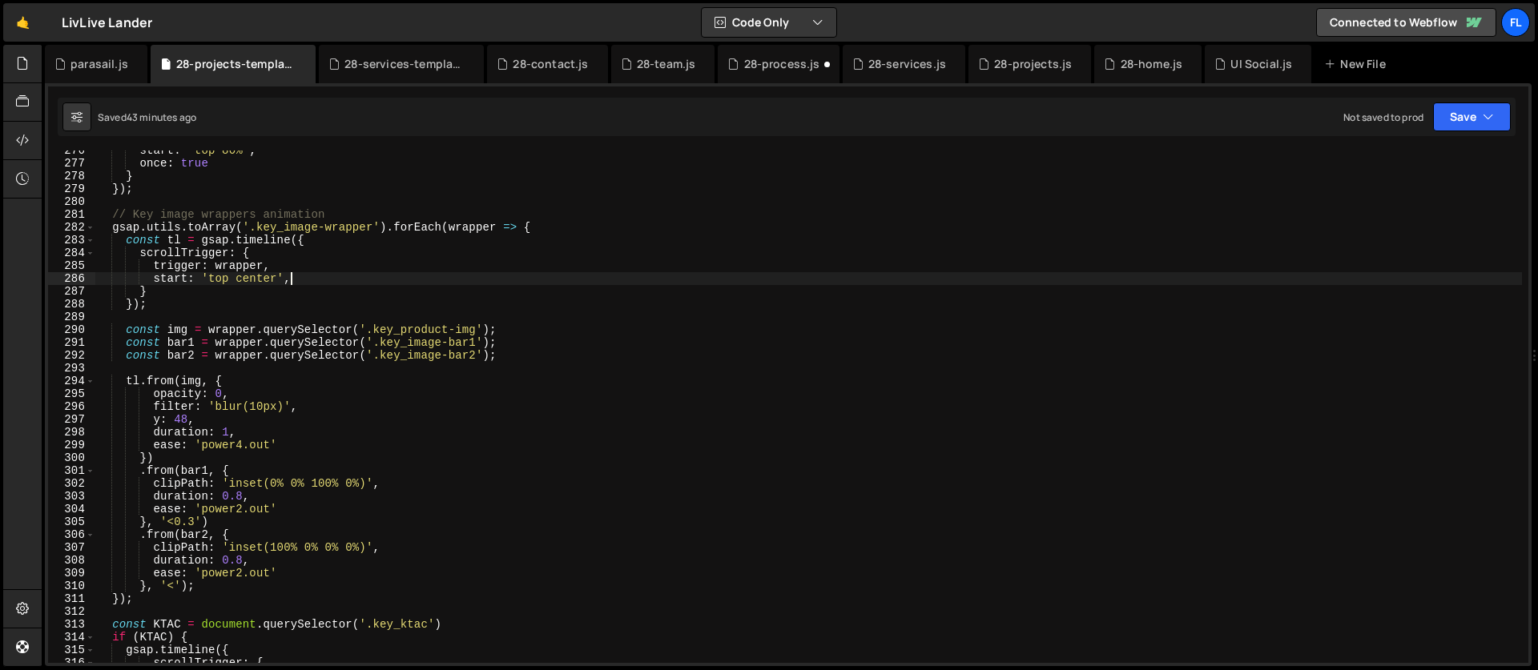
click at [323, 278] on div "start : 'top 80%' , once : true } }) ; // Key image wrappers animation gsap . u…" at bounding box center [808, 413] width 1427 height 538
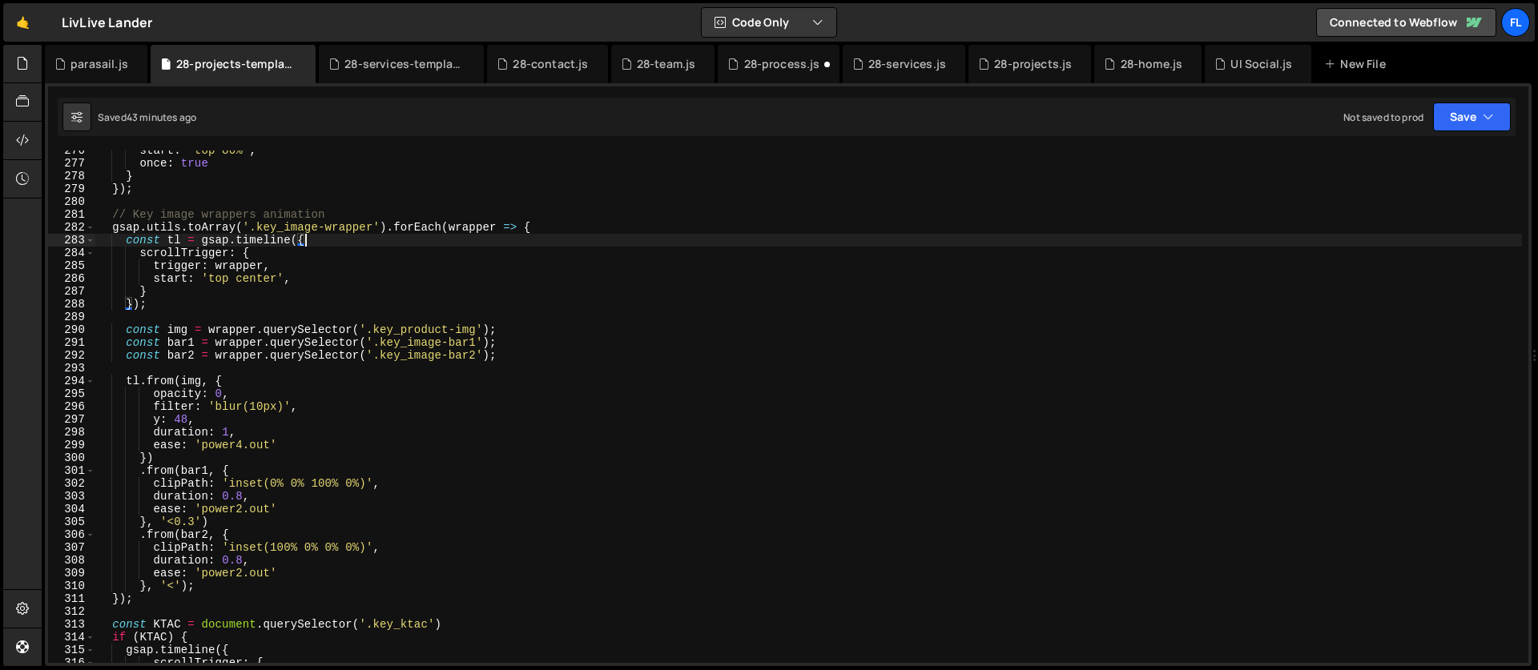
click at [590, 234] on div "start : 'top 80%' , once : true } }) ; // Key image wrappers animation gsap . u…" at bounding box center [808, 413] width 1427 height 538
click at [570, 231] on div "start : 'top 80%' , once : true } }) ; // Key image wrappers animation gsap . u…" at bounding box center [808, 413] width 1427 height 538
click at [466, 291] on div "start : 'top 80%' , once : true } }) ; // Key image wrappers animation gsap . u…" at bounding box center [808, 413] width 1427 height 538
click at [587, 238] on div "start : 'top 80%' , once : true } }) ; // Key image wrappers animation gsap . u…" at bounding box center [808, 413] width 1427 height 538
click at [564, 231] on div "start : 'top 80%' , once : true } }) ; // Key image wrappers animation gsap . u…" at bounding box center [808, 413] width 1427 height 538
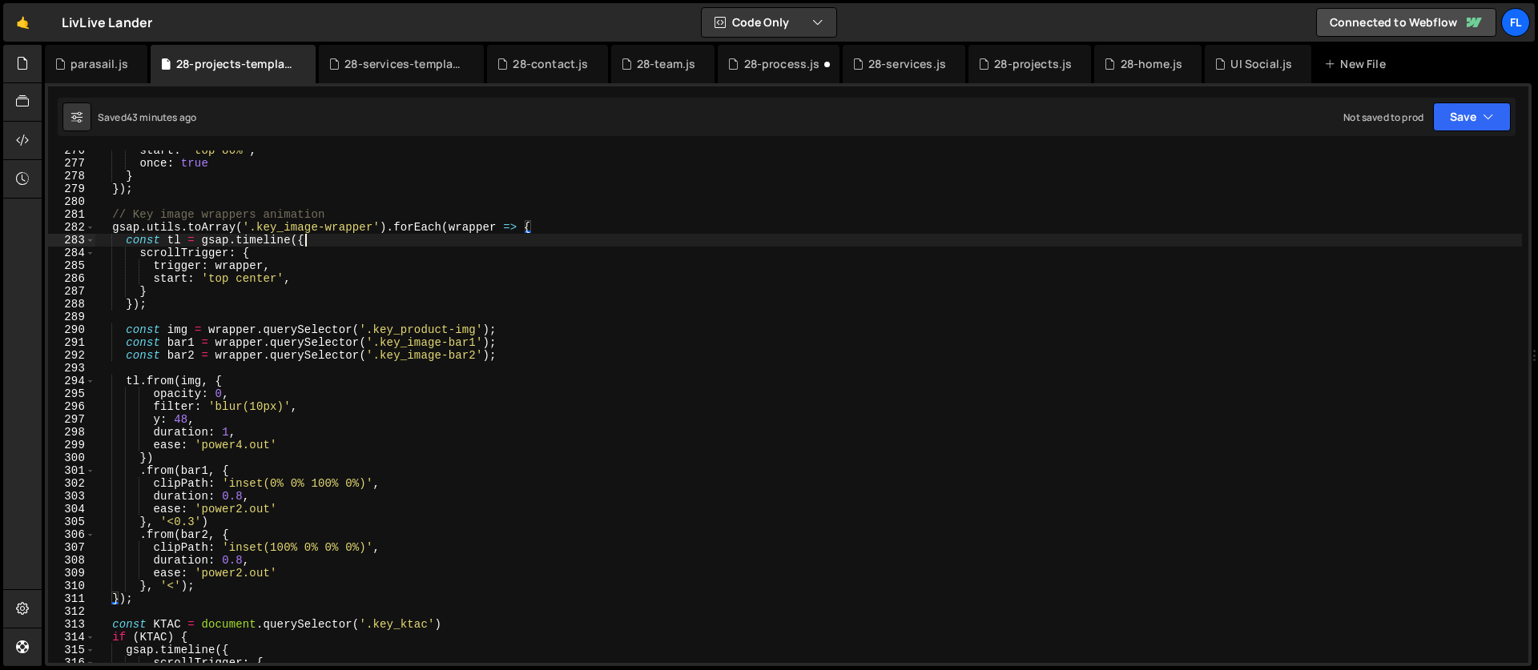
click at [317, 243] on div "start : 'top 80%' , once : true } }) ; // Key image wrappers animation gsap . u…" at bounding box center [808, 413] width 1427 height 538
click at [188, 266] on div "start : 'top 80%' , once : true } }) ; // Key image wrappers animation gsap . u…" at bounding box center [808, 413] width 1427 height 538
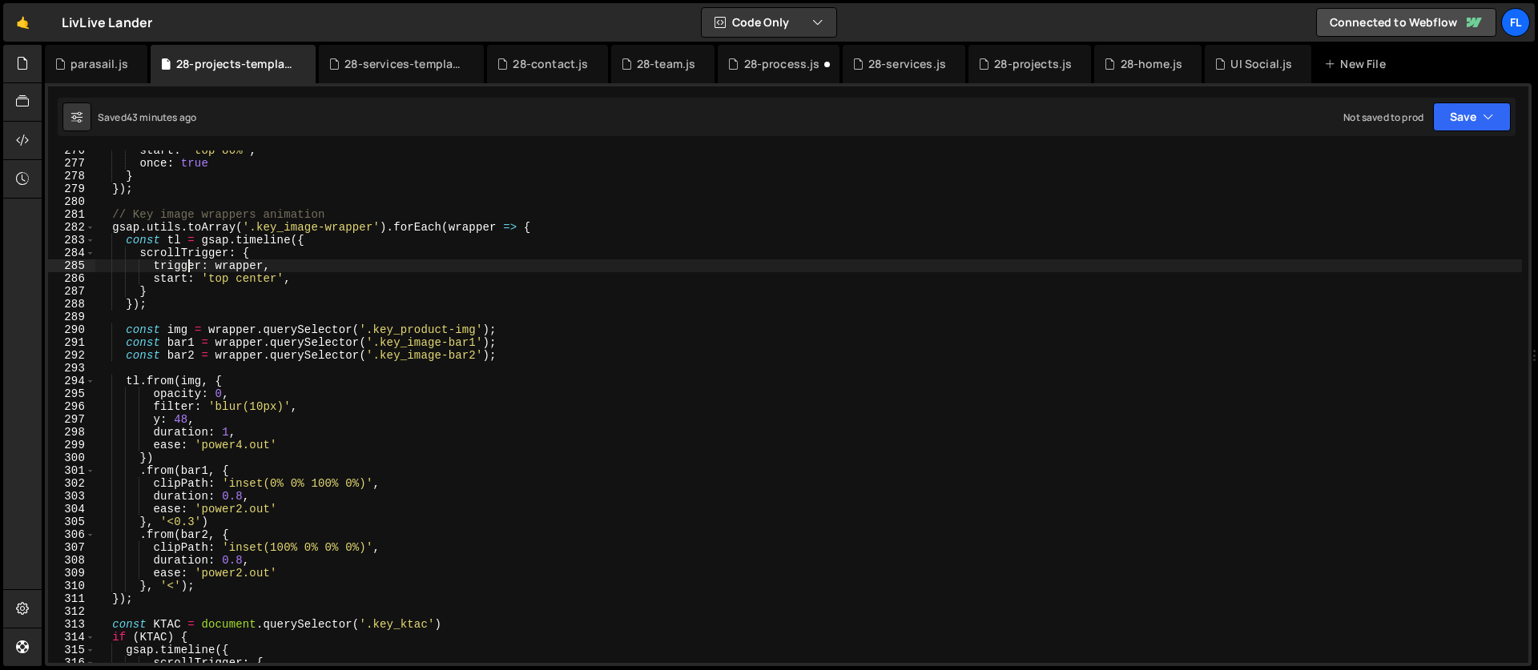
click at [612, 215] on div "start : 'top 80%' , once : true } }) ; // Key image wrappers animation gsap . u…" at bounding box center [808, 413] width 1427 height 538
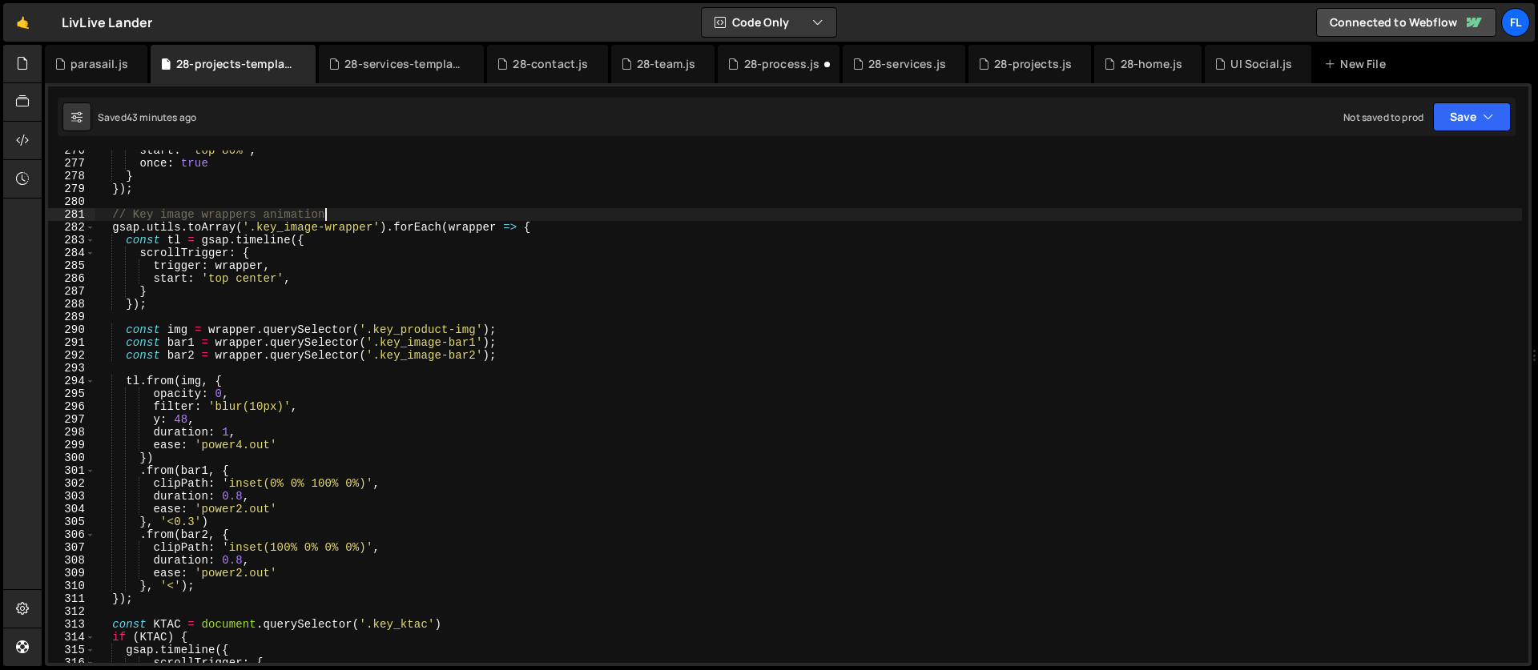
click at [544, 227] on div "start : 'top 80%' , once : true } }) ; // Key image wrappers animation gsap . u…" at bounding box center [808, 413] width 1427 height 538
click at [534, 232] on div "start : 'top 80%' , once : true } }) ; // Key image wrappers animation gsap . u…" at bounding box center [808, 413] width 1427 height 538
click at [562, 225] on div "start : 'top 80%' , once : true } }) ; // Key image wrappers animation gsap . u…" at bounding box center [808, 413] width 1427 height 538
drag, startPoint x: 183, startPoint y: 300, endPoint x: 162, endPoint y: 300, distance: 21.6
click at [183, 300] on div "start : 'top 80%' , once : true } }) ; // Key image wrappers animation gsap . u…" at bounding box center [808, 413] width 1427 height 538
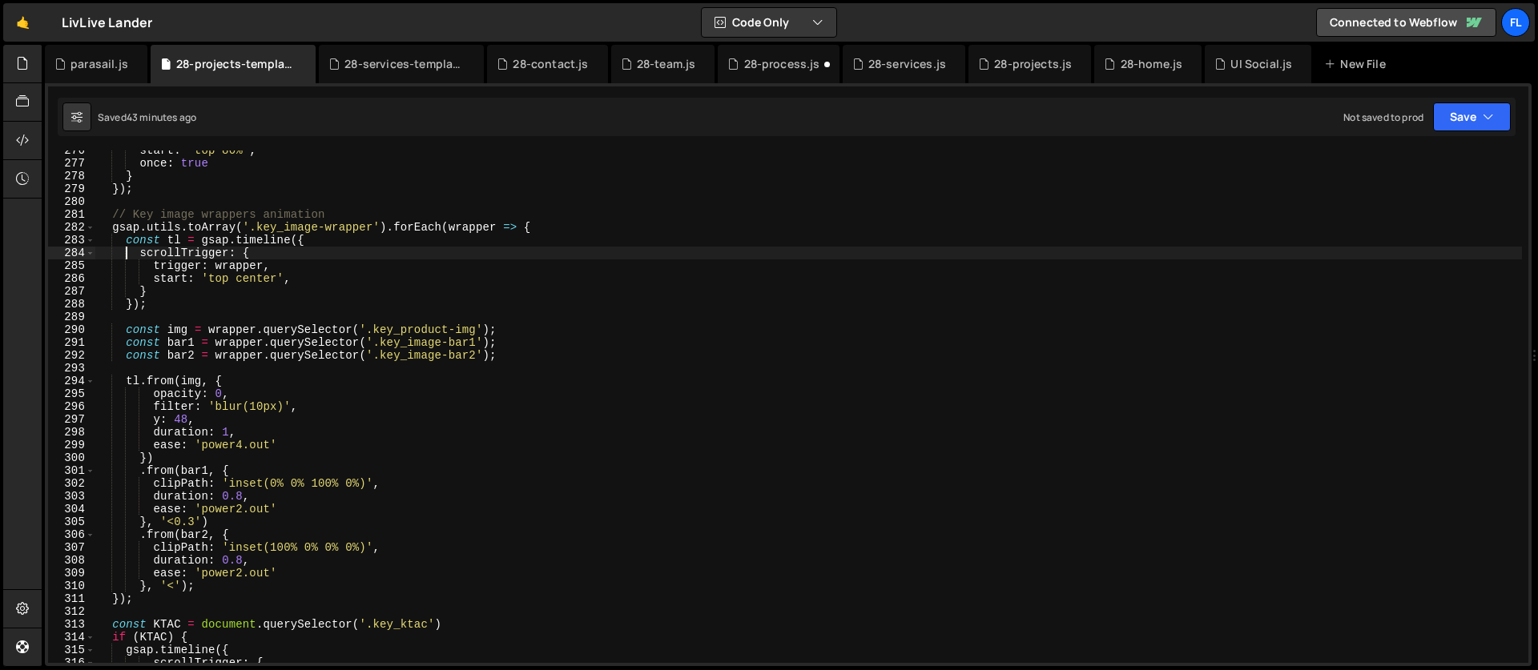
click at [124, 249] on div "start : 'top 80%' , once : true } }) ; // Key image wrappers animation gsap . u…" at bounding box center [808, 413] width 1427 height 538
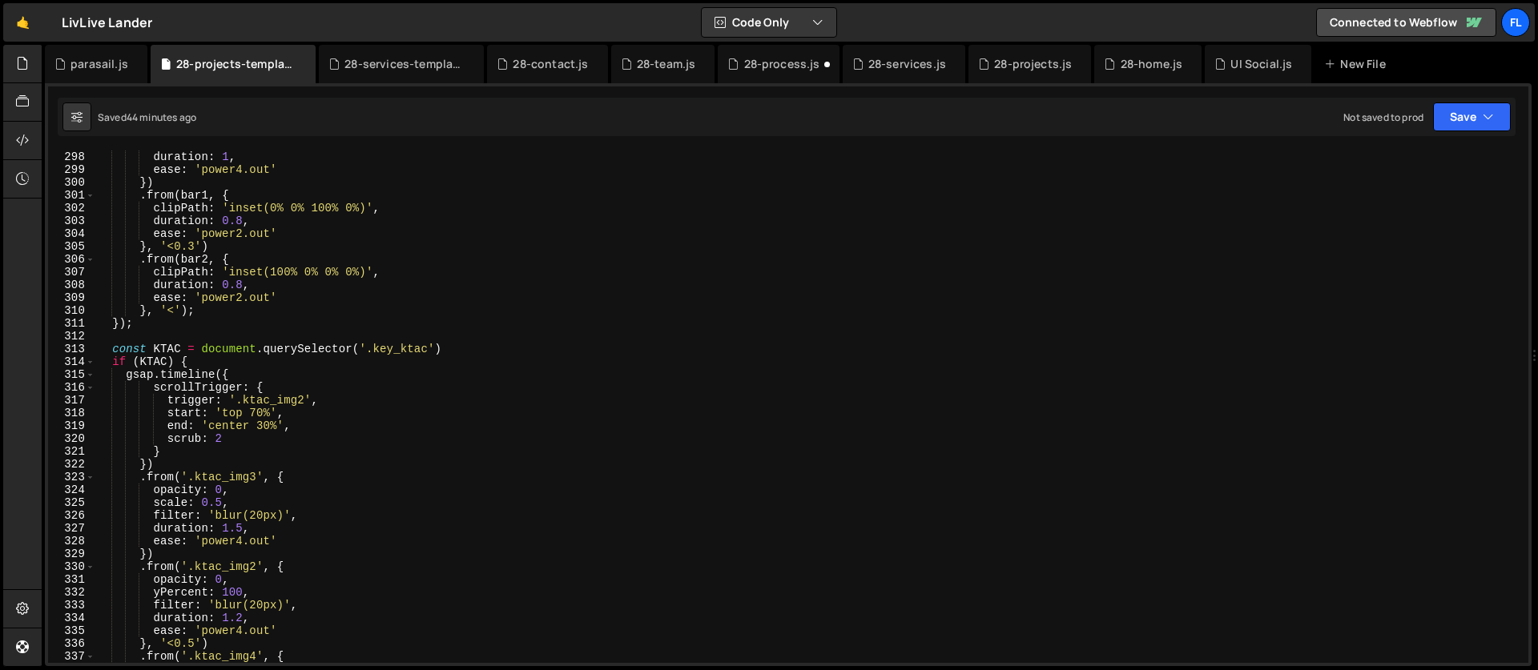
scroll to position [3807, 0]
click at [238, 436] on div "duration : 1 , ease : 'power4.out' }) . from ( bar1 , { clipPath : 'inset(0% 0%…" at bounding box center [808, 420] width 1427 height 538
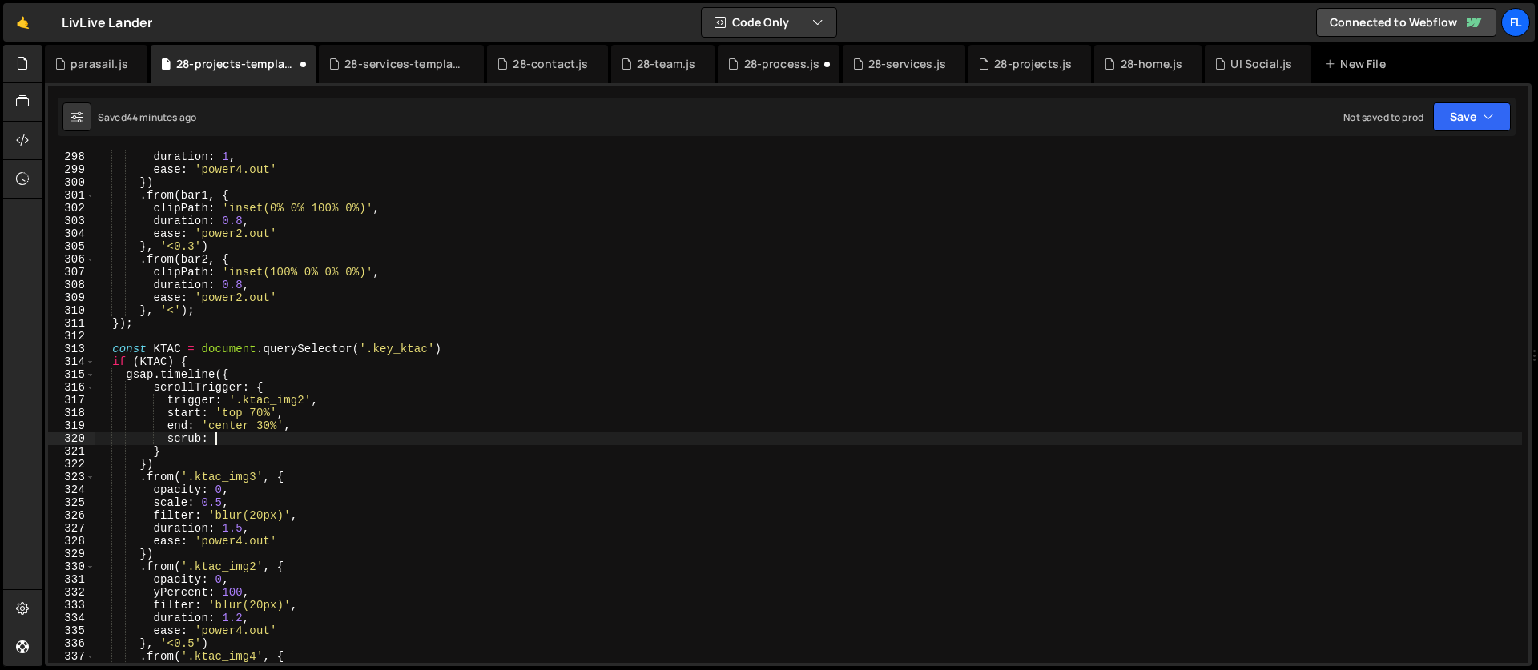
scroll to position [0, 7]
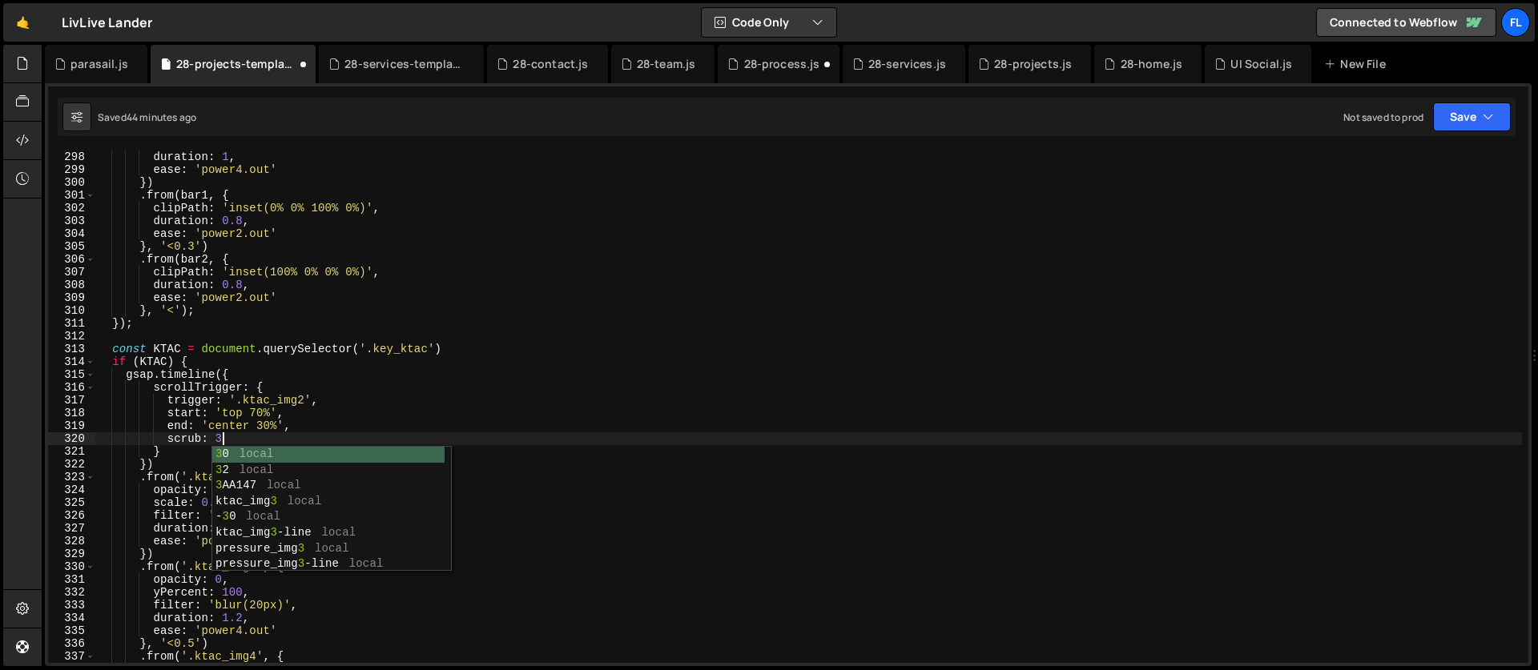
click at [236, 404] on div "duration : 1 , ease : 'power4.out' }) . from ( bar1 , { clipPath : 'inset(0% 0%…" at bounding box center [808, 420] width 1427 height 538
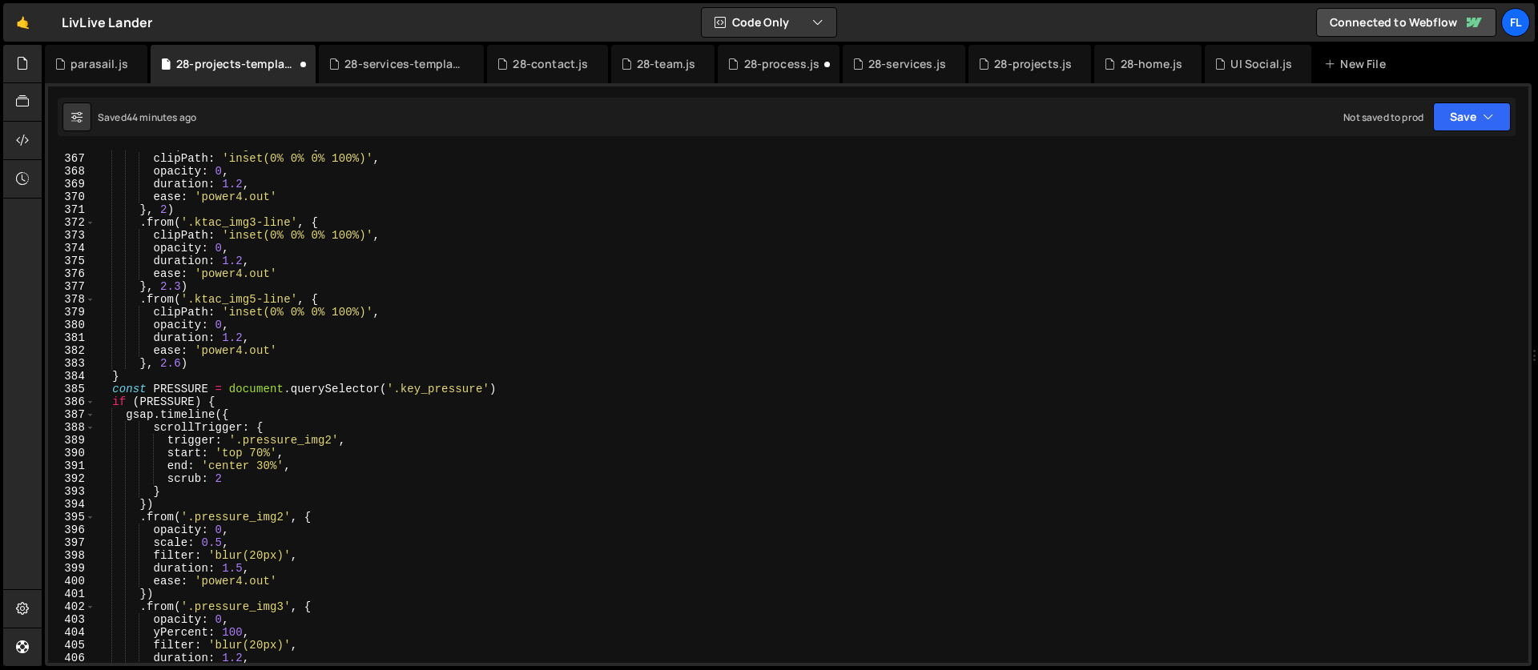
scroll to position [4750, 0]
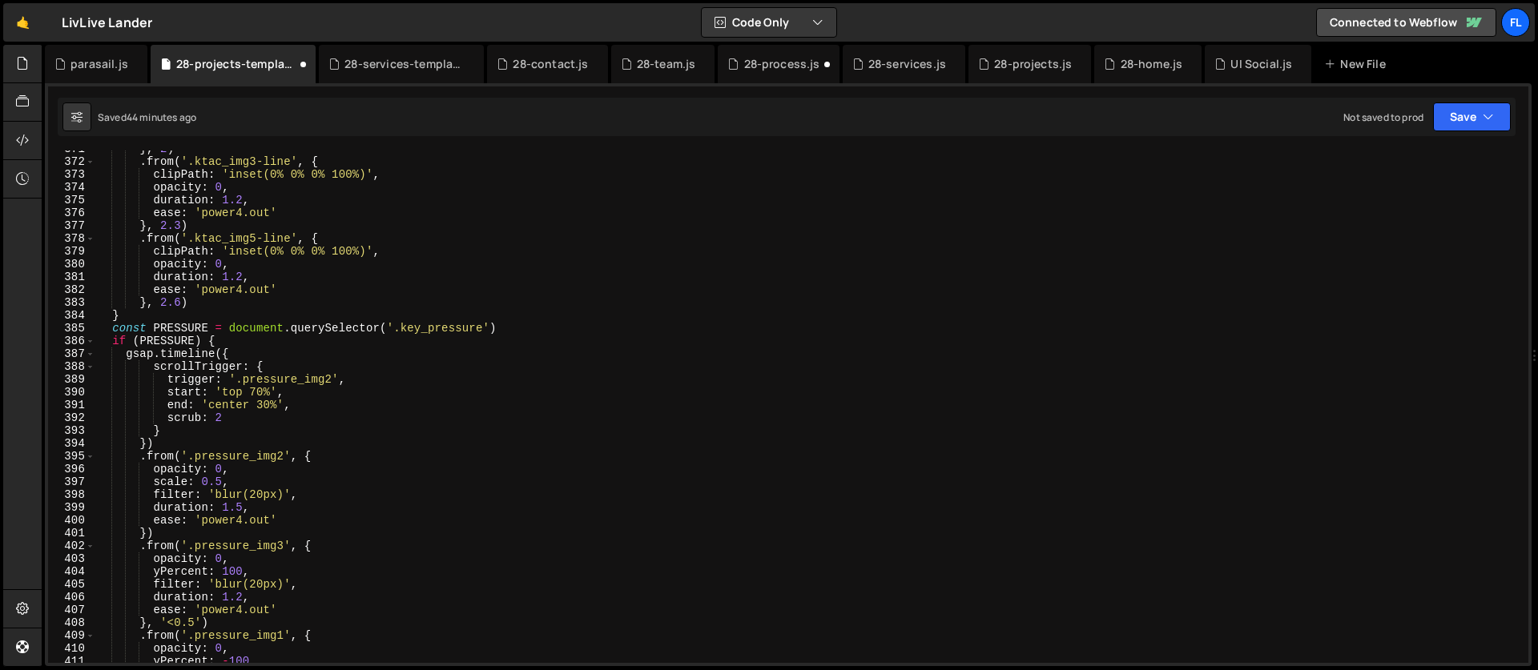
click at [227, 417] on div "} , 2 ) . from ( '.ktac_img3-line' , { clipPath : 'inset(0% 0% 0% 100%)' , opac…" at bounding box center [808, 412] width 1427 height 538
type textarea "scrub: 3"
click at [240, 414] on div "} , 2 ) . from ( '.ktac_img3-line' , { clipPath : 'inset(0% 0% 0% 100%)' , opac…" at bounding box center [808, 412] width 1427 height 538
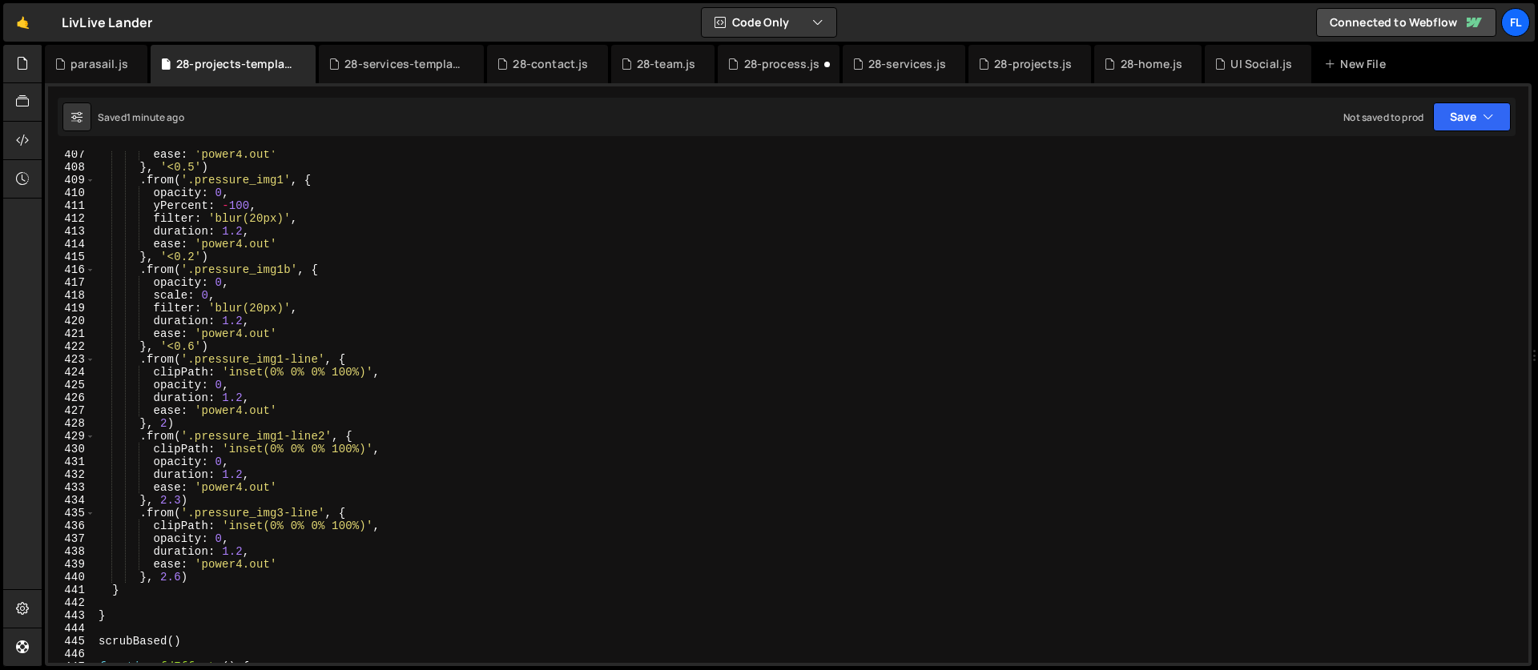
scroll to position [5140, 0]
